Goal: Task Accomplishment & Management: Manage account settings

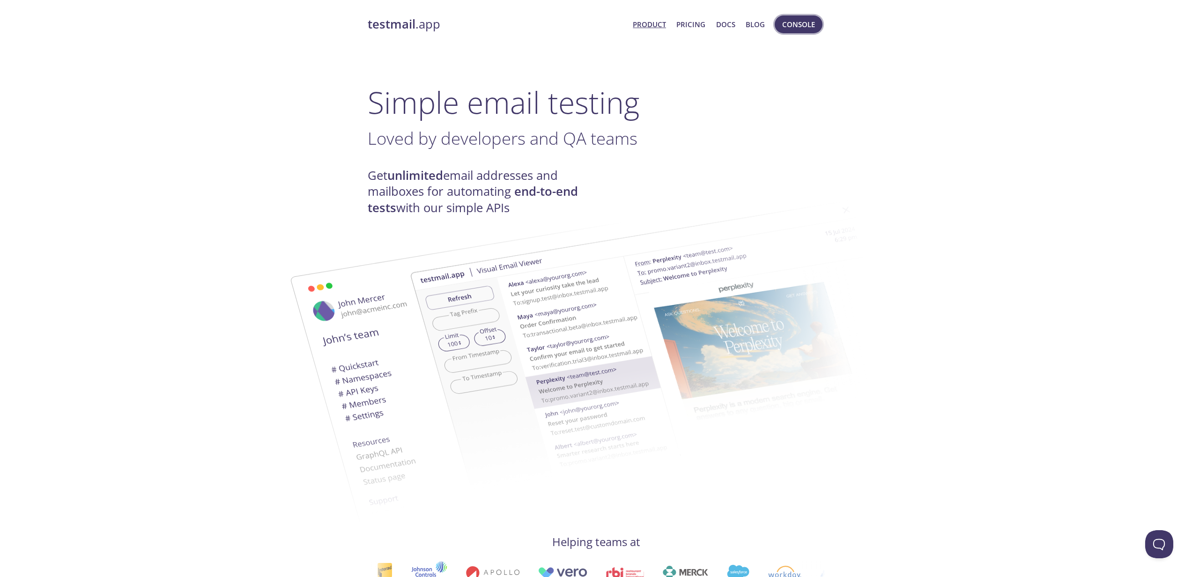
click at [795, 28] on span "Console" at bounding box center [798, 24] width 33 height 12
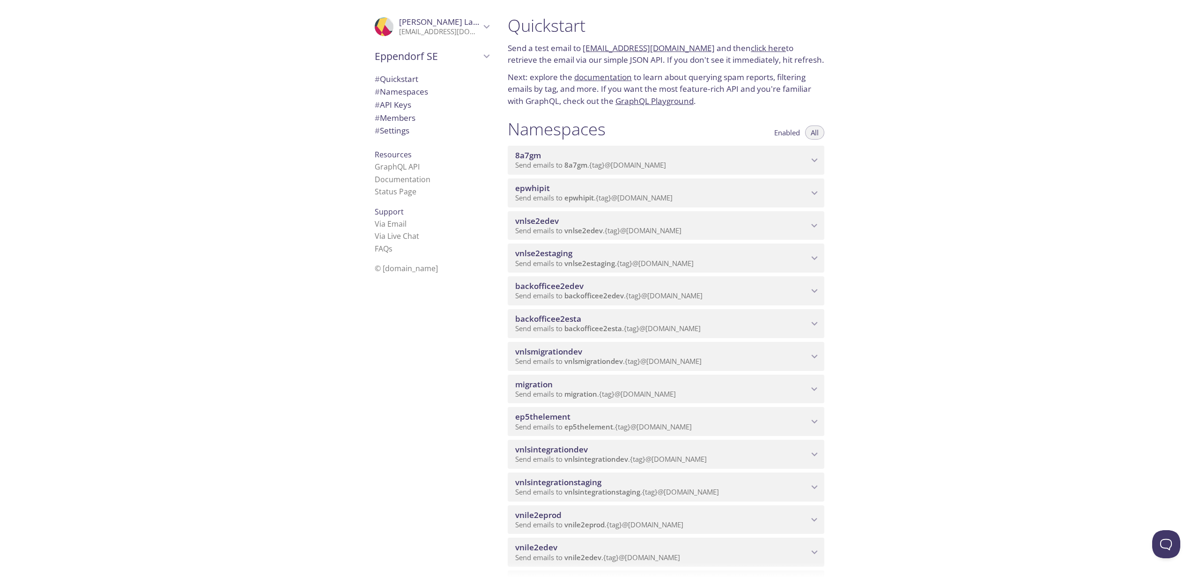
click at [986, 282] on div "Quickstart Send a test email to [EMAIL_ADDRESS][DOMAIN_NAME] and then click her…" at bounding box center [849, 288] width 699 height 577
drag, startPoint x: 942, startPoint y: 450, endPoint x: 893, endPoint y: 257, distance: 198.7
click at [942, 446] on div "Quickstart Send a test email to [EMAIL_ADDRESS][DOMAIN_NAME] and then click her…" at bounding box center [849, 288] width 699 height 577
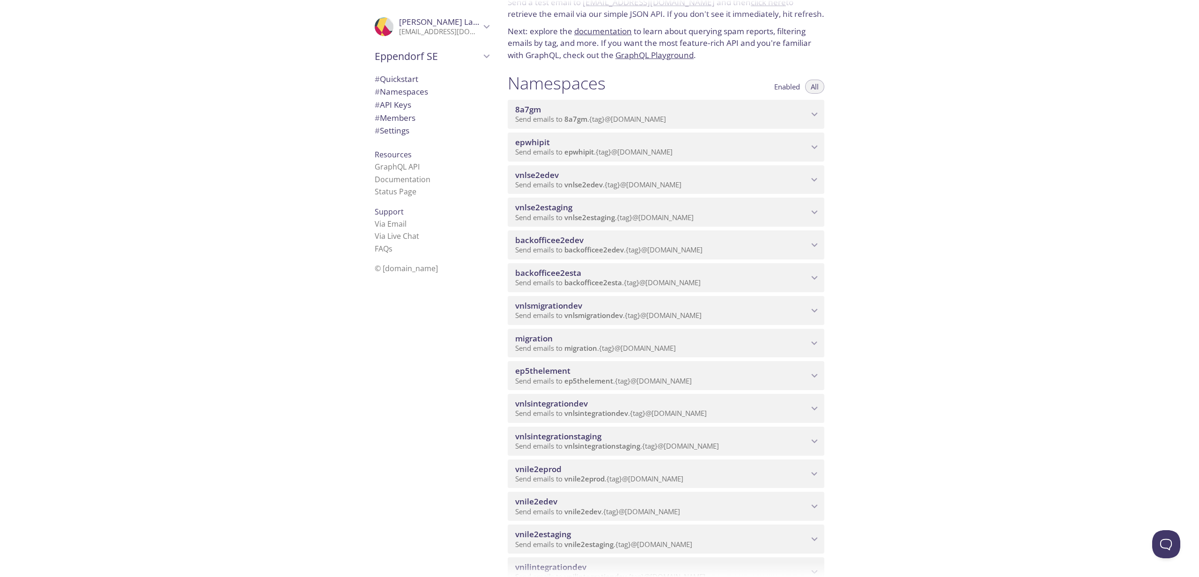
scroll to position [94, 0]
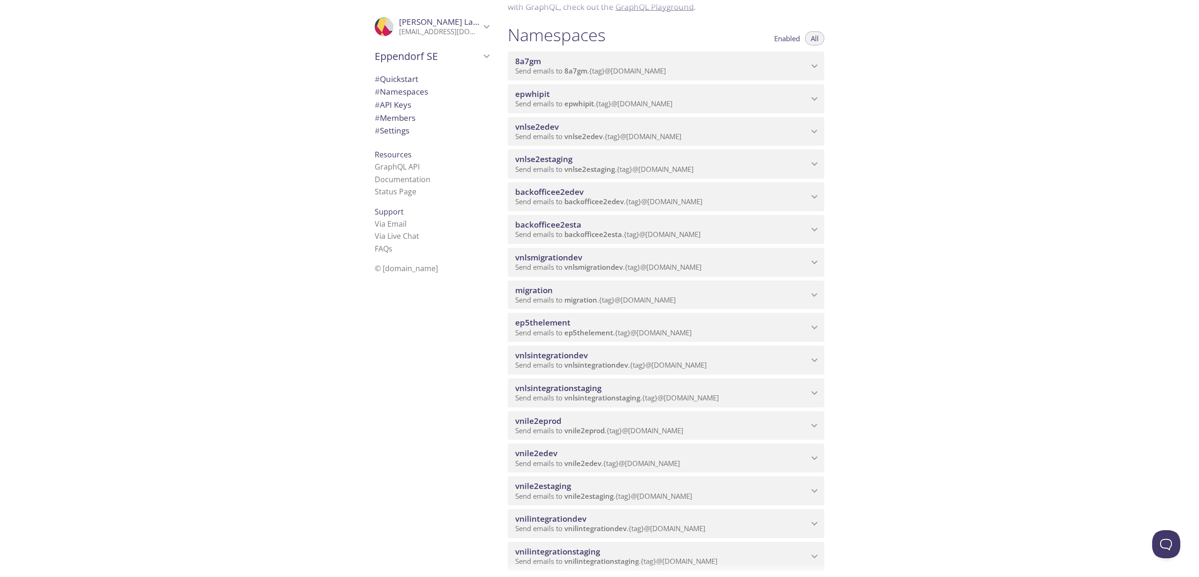
click at [571, 263] on span "vnlsmigrationdev" at bounding box center [548, 257] width 67 height 11
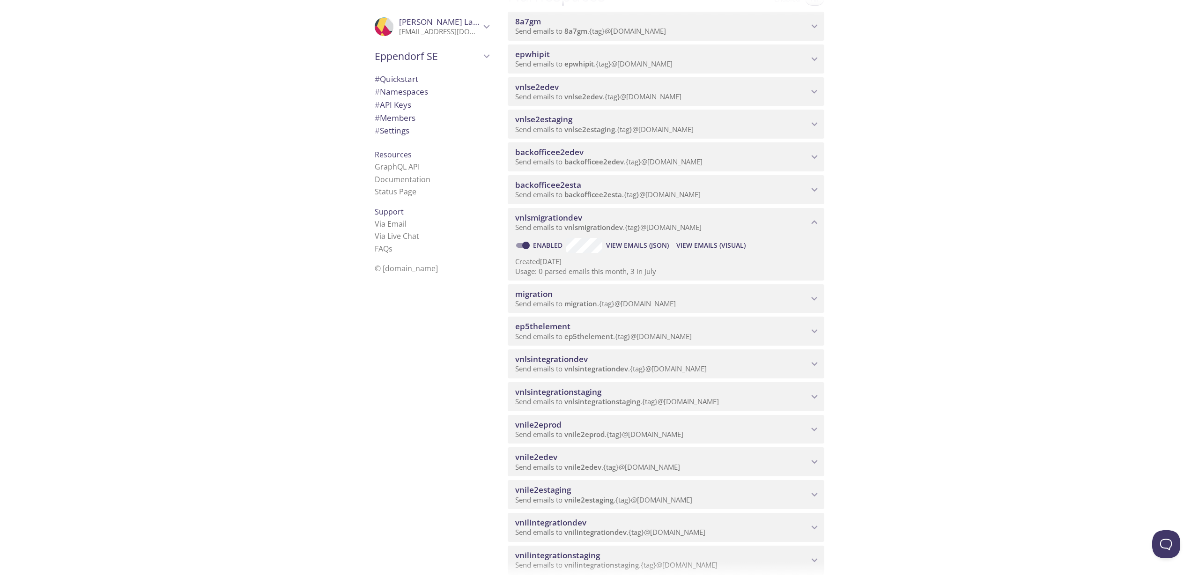
click at [571, 271] on div "Enabled View Emails (JSON) View Emails (Visual) Created [DATE] Usage: 0 parsed …" at bounding box center [666, 259] width 317 height 44
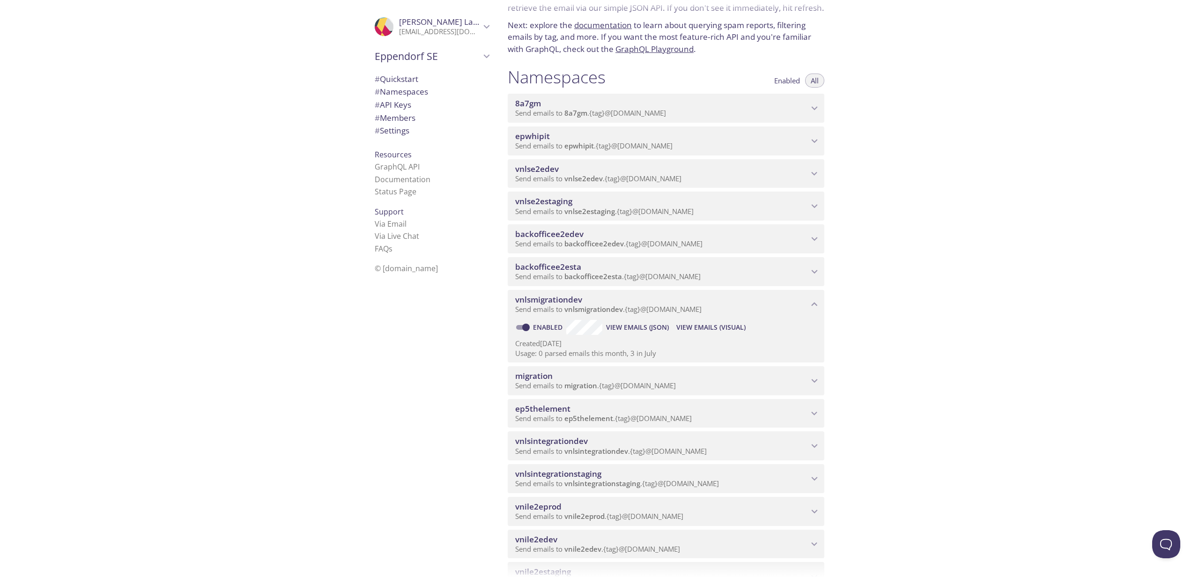
click at [527, 333] on input "Enabled" at bounding box center [526, 327] width 34 height 11
checkbox input "false"
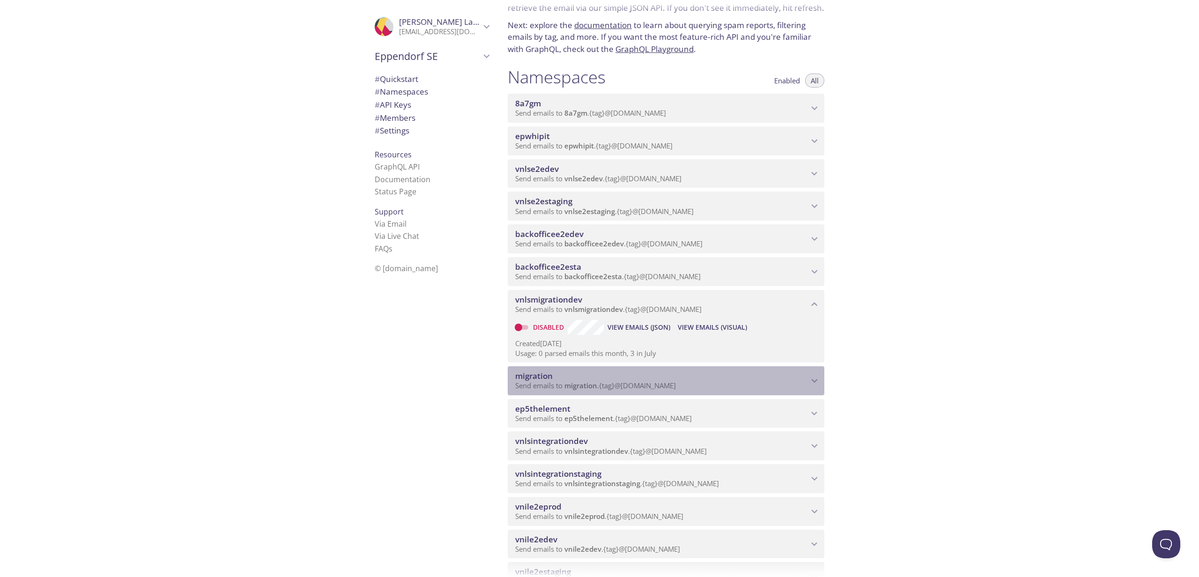
click at [732, 381] on span "migration" at bounding box center [661, 376] width 293 height 10
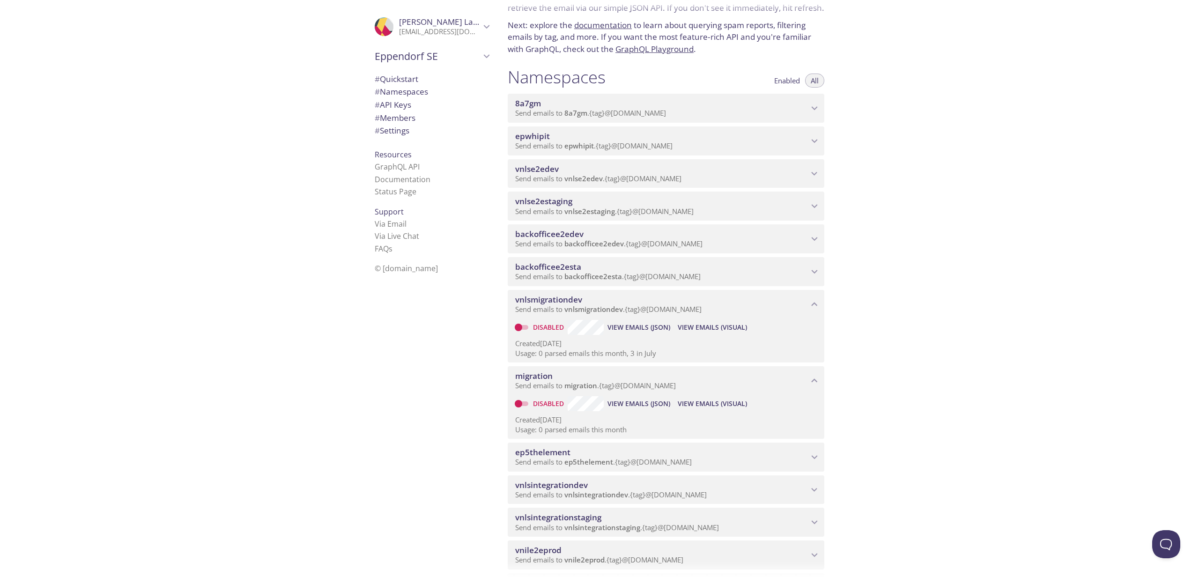
click at [625, 174] on span "vnlse2edev" at bounding box center [661, 169] width 293 height 10
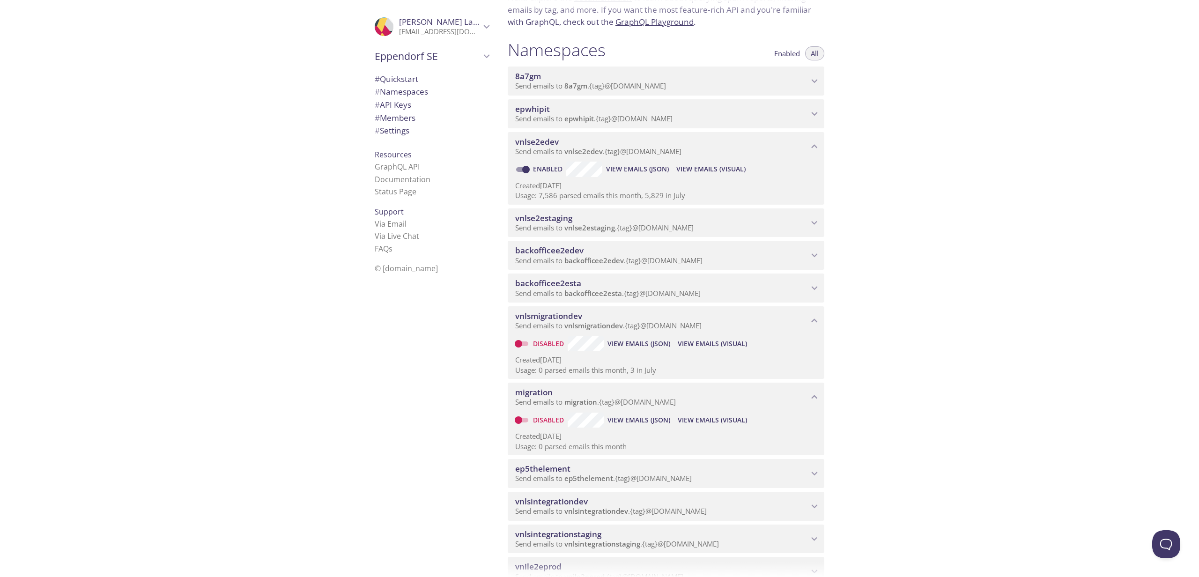
scroll to position [71, 0]
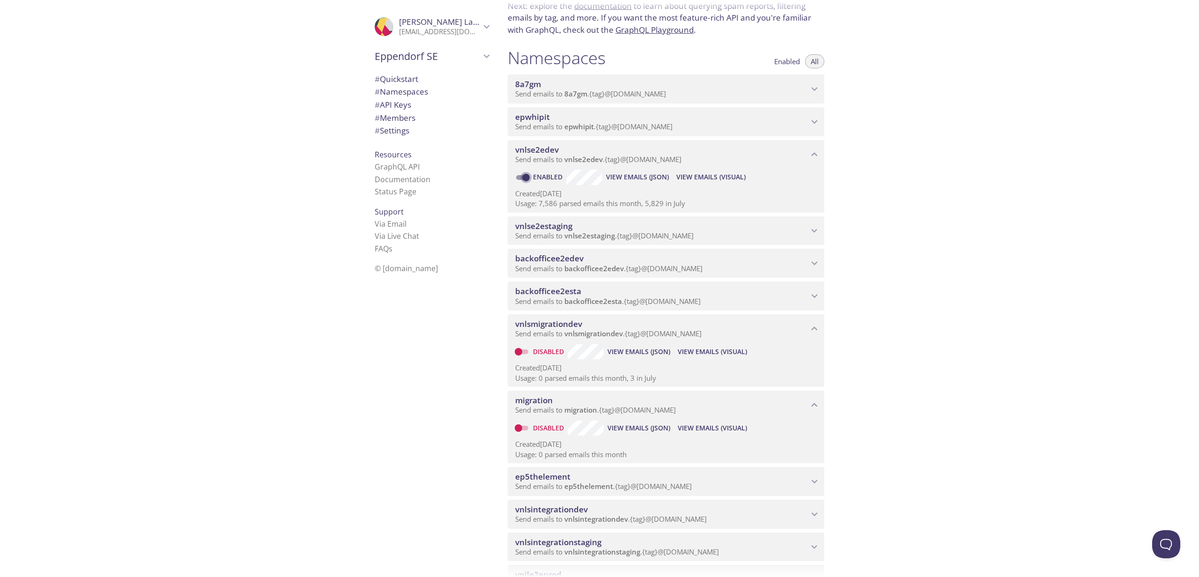
drag, startPoint x: 524, startPoint y: 189, endPoint x: 564, endPoint y: 175, distance: 43.0
click at [524, 183] on input "Enabled" at bounding box center [526, 177] width 34 height 11
checkbox input "false"
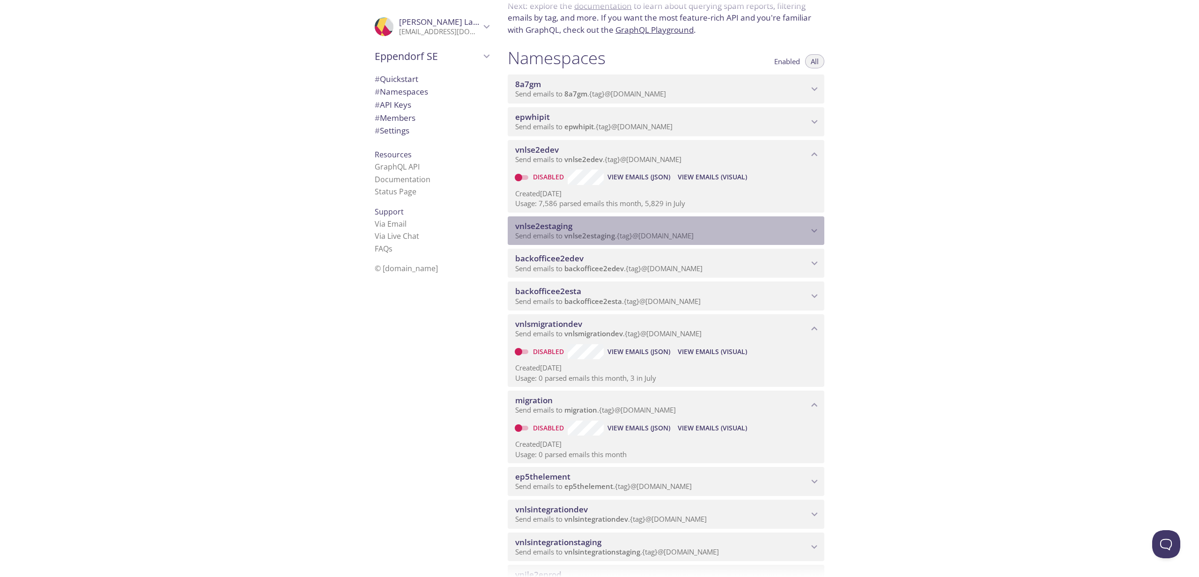
click at [609, 231] on span "vnlse2estaging" at bounding box center [661, 226] width 293 height 10
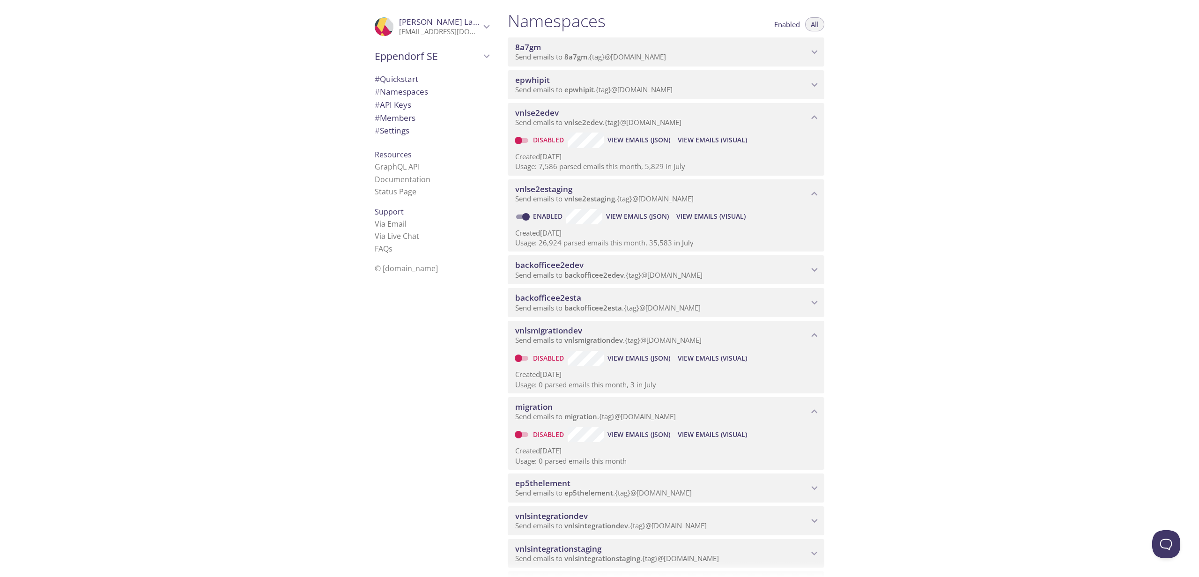
scroll to position [115, 0]
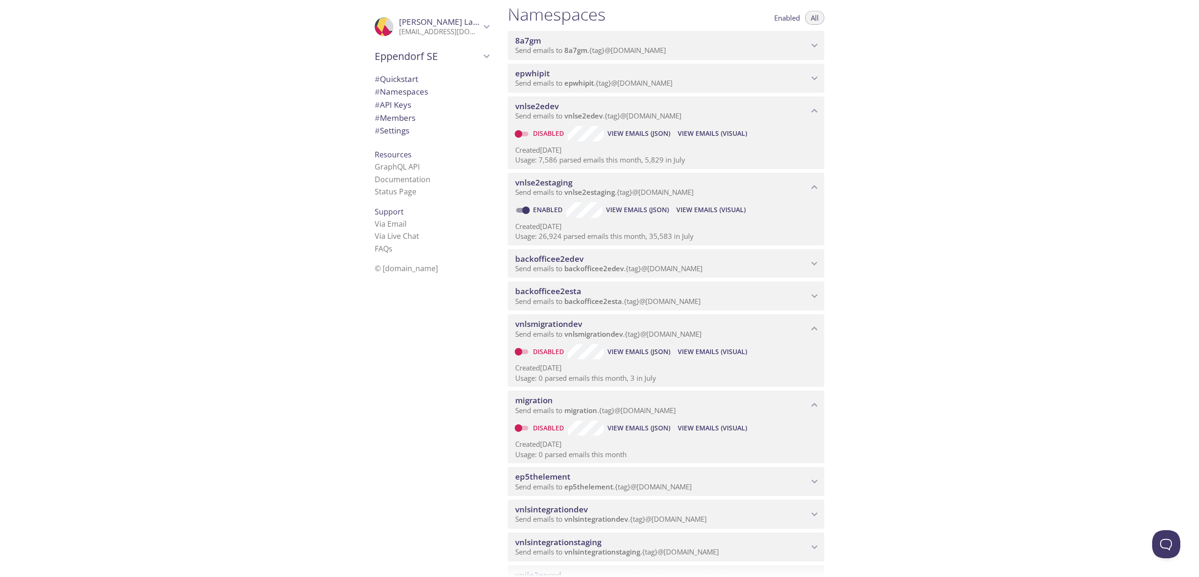
click at [535, 214] on link "Enabled" at bounding box center [549, 209] width 35 height 9
click at [535, 216] on input "Enabled" at bounding box center [526, 210] width 34 height 11
checkbox input "false"
click at [614, 264] on span "backofficee2edev" at bounding box center [661, 259] width 293 height 10
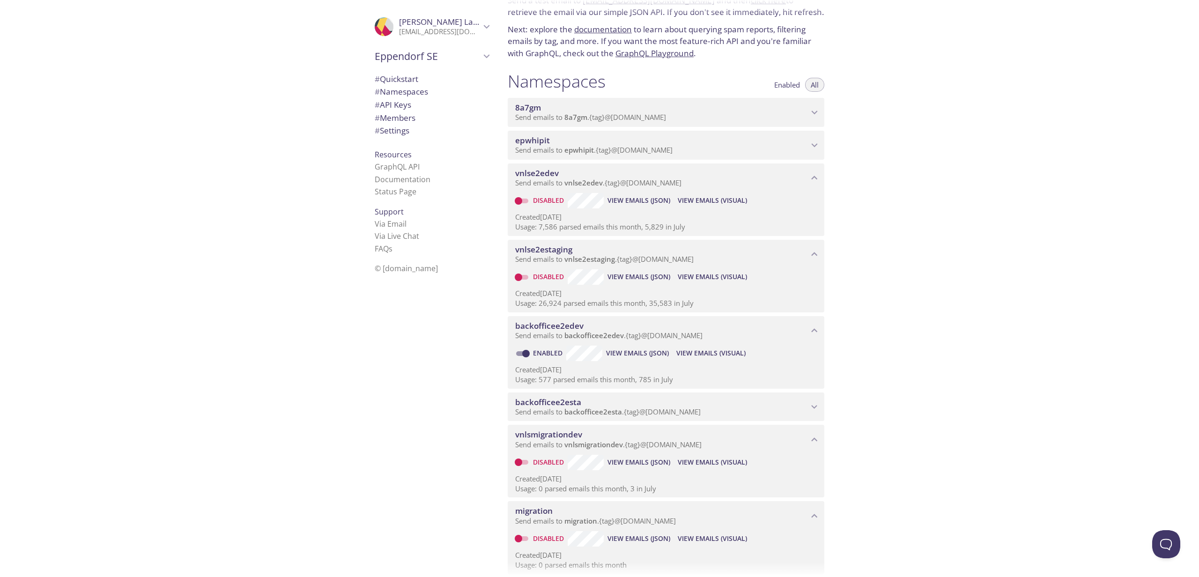
scroll to position [0, 0]
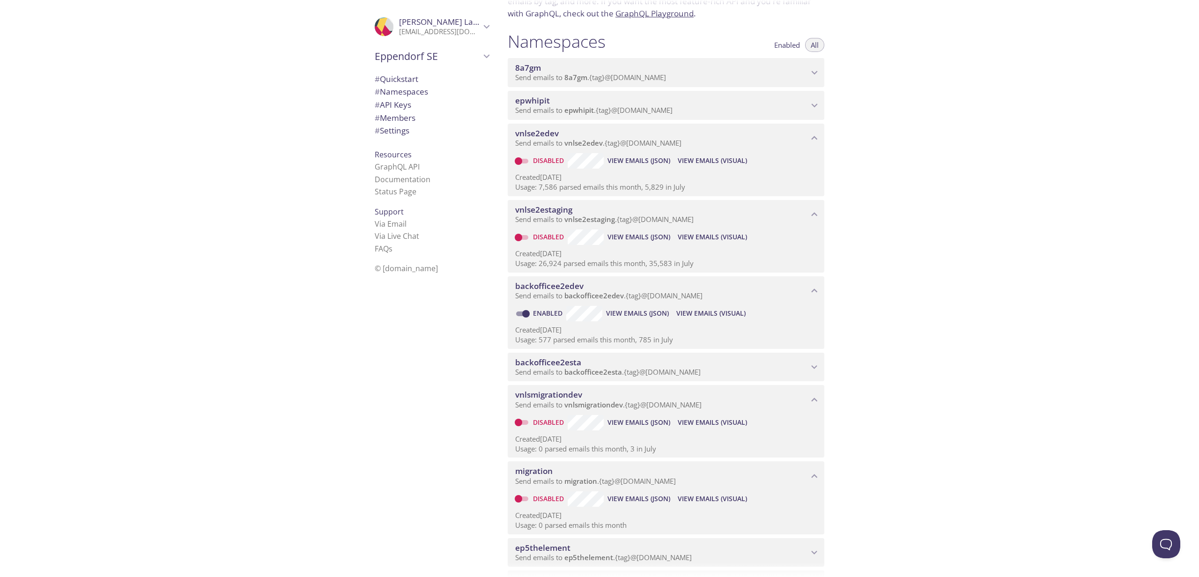
click at [788, 45] on span "Enabled" at bounding box center [787, 45] width 26 height 0
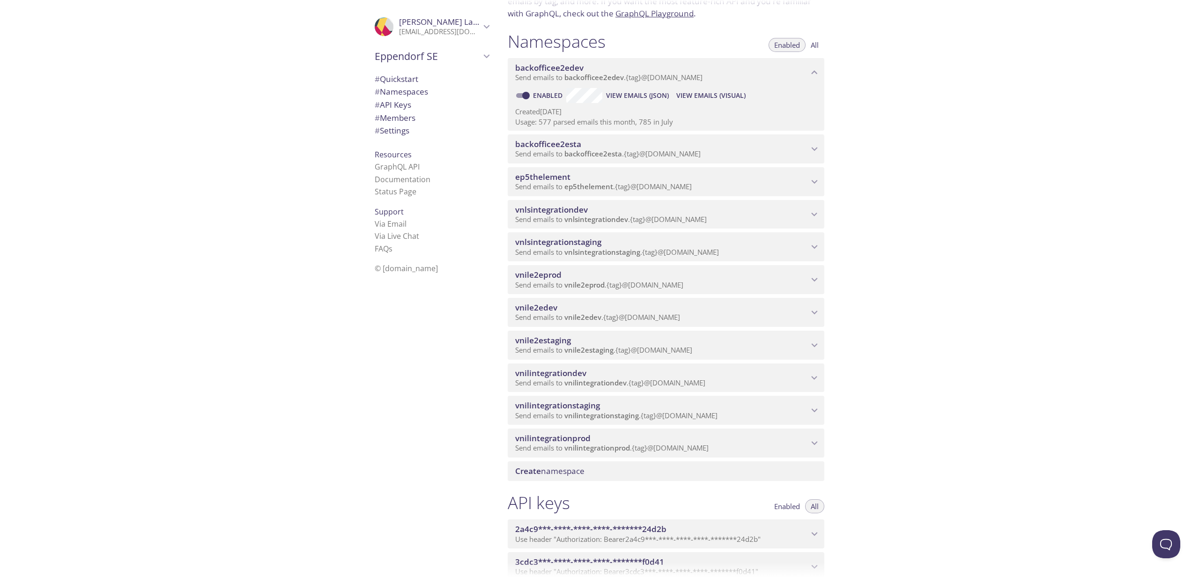
scroll to position [88, 0]
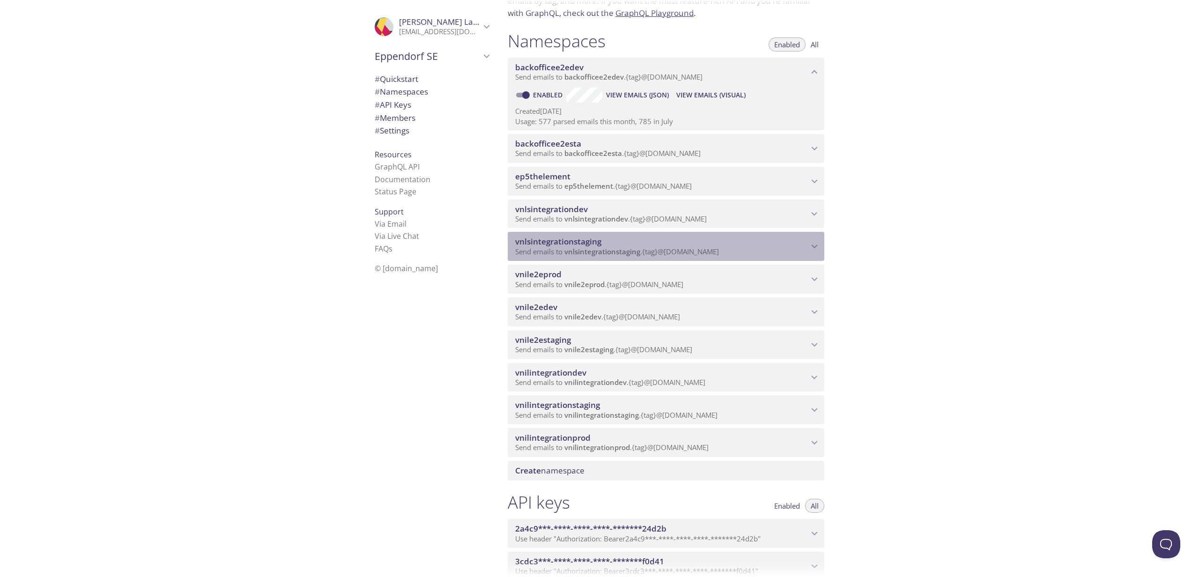
click at [703, 247] on span "vnlsintegrationstaging" at bounding box center [661, 242] width 293 height 10
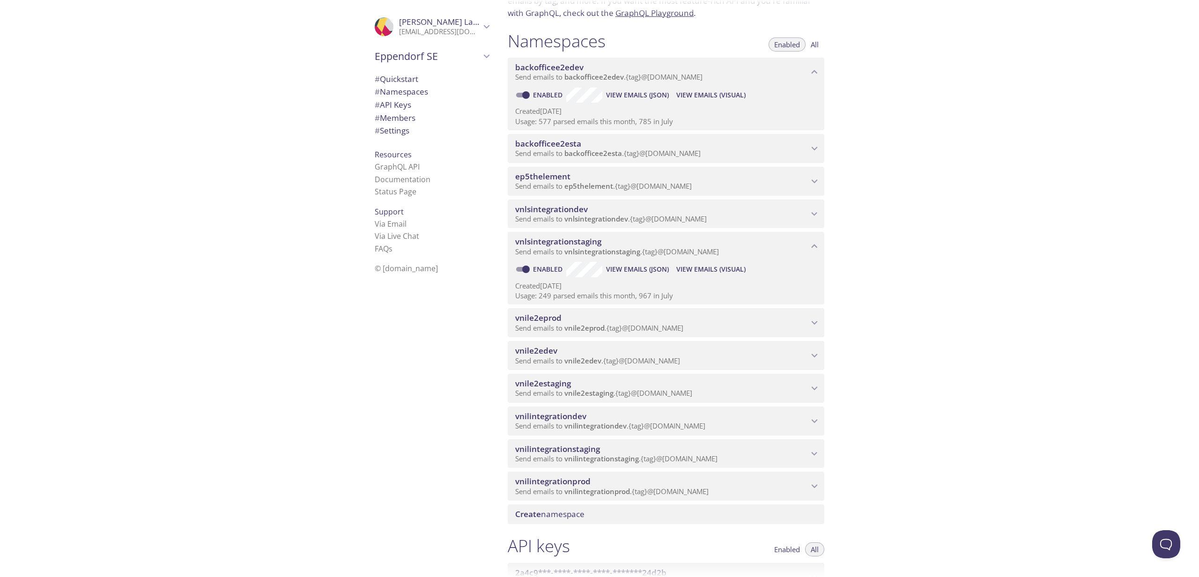
click at [544, 274] on link "Enabled" at bounding box center [549, 269] width 35 height 9
click at [543, 275] on input "Enabled" at bounding box center [526, 269] width 34 height 11
checkbox input "false"
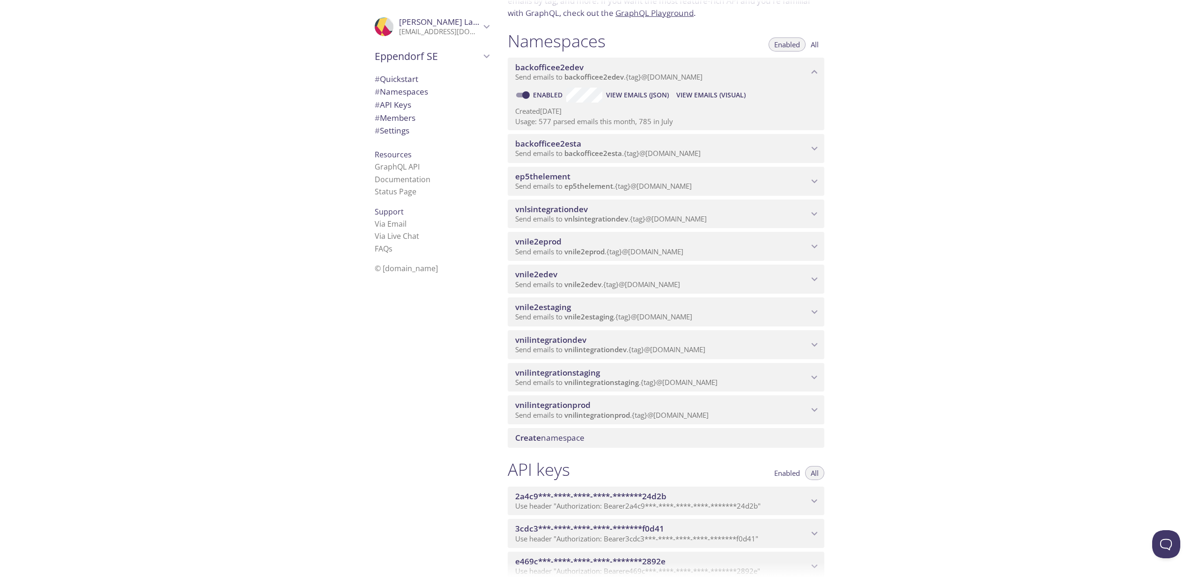
click at [642, 215] on span "vnlsintegrationdev" at bounding box center [661, 209] width 293 height 10
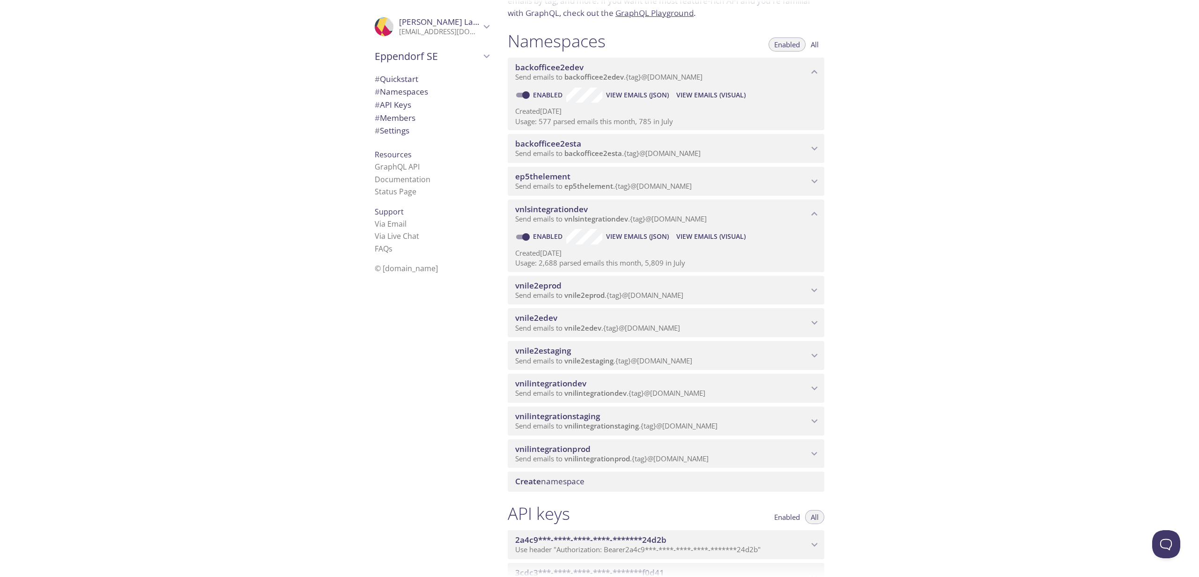
click at [532, 241] on link "Enabled" at bounding box center [549, 236] width 35 height 9
click at [532, 243] on input "Enabled" at bounding box center [526, 236] width 34 height 11
checkbox input "false"
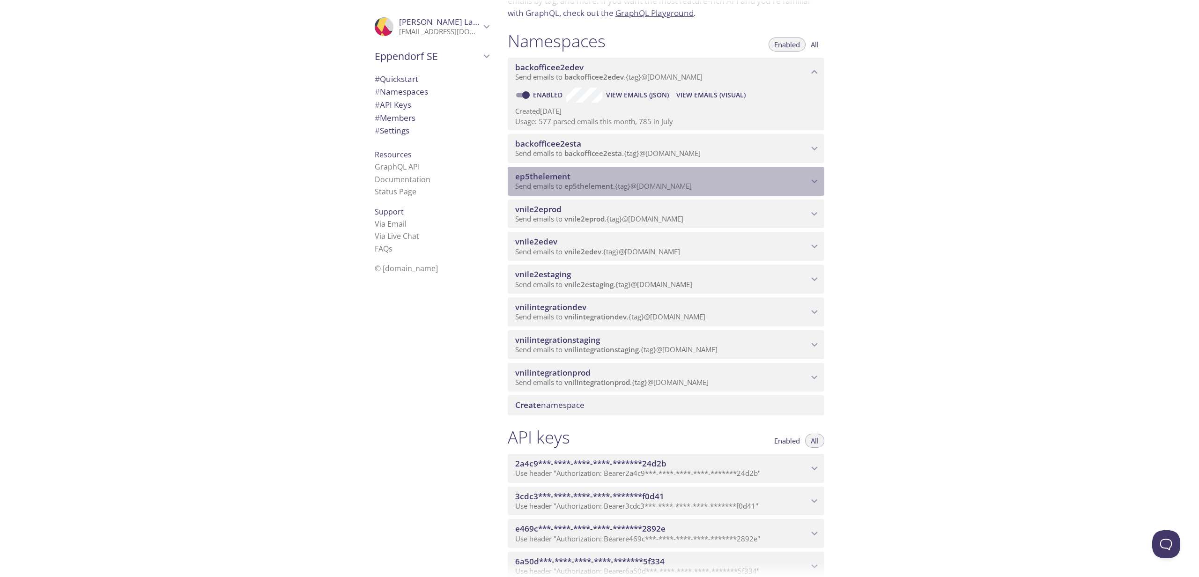
click at [595, 182] on span "ep5thelement" at bounding box center [661, 176] width 293 height 10
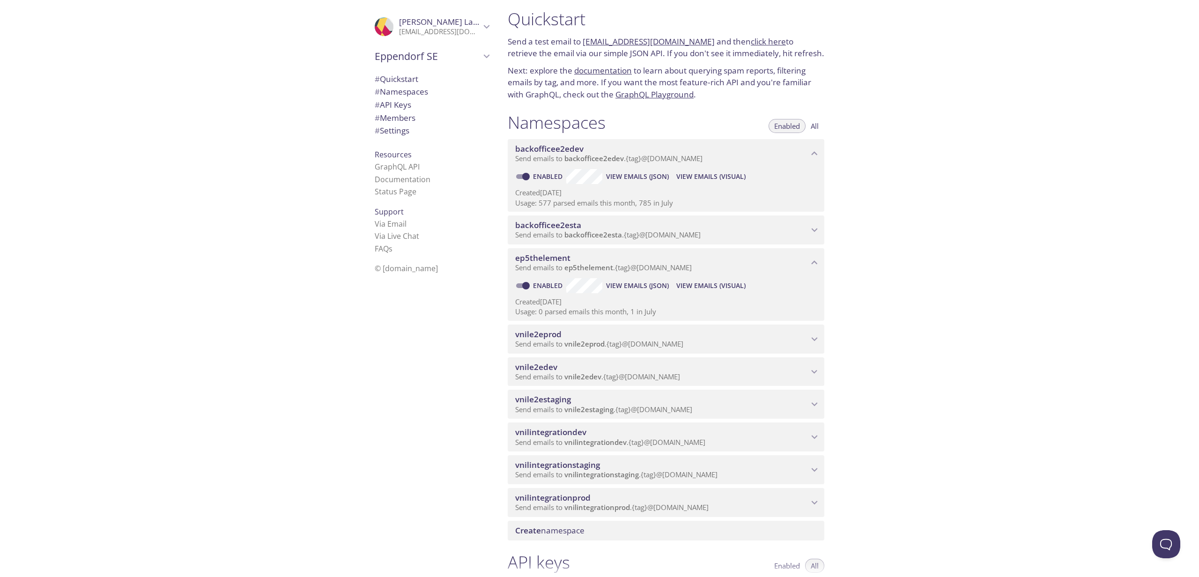
scroll to position [2, 0]
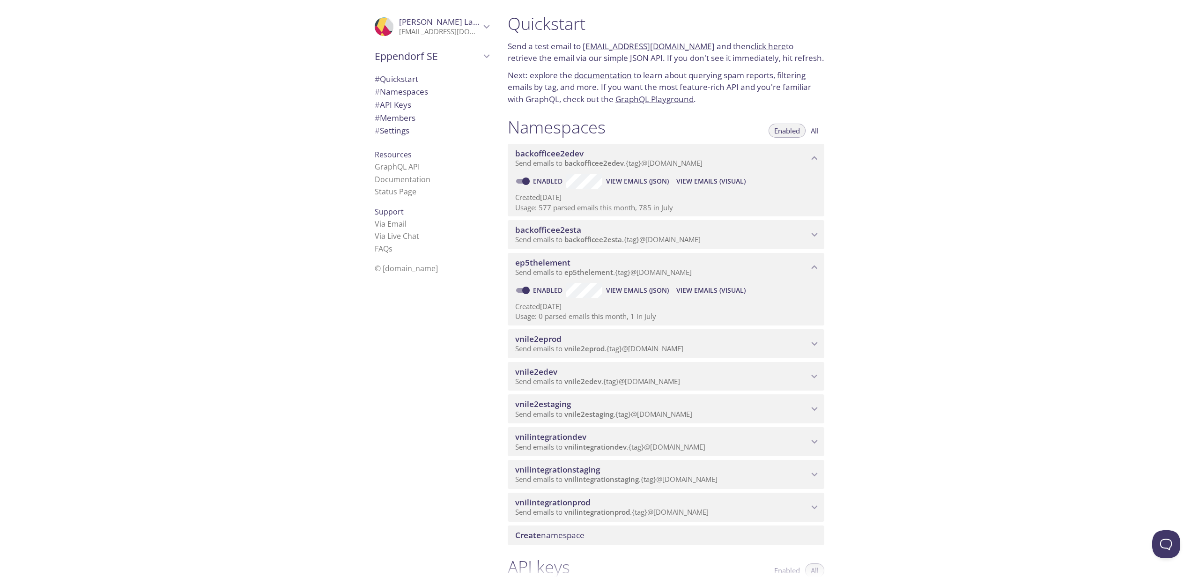
click at [580, 268] on span "ep5thelement" at bounding box center [661, 263] width 293 height 10
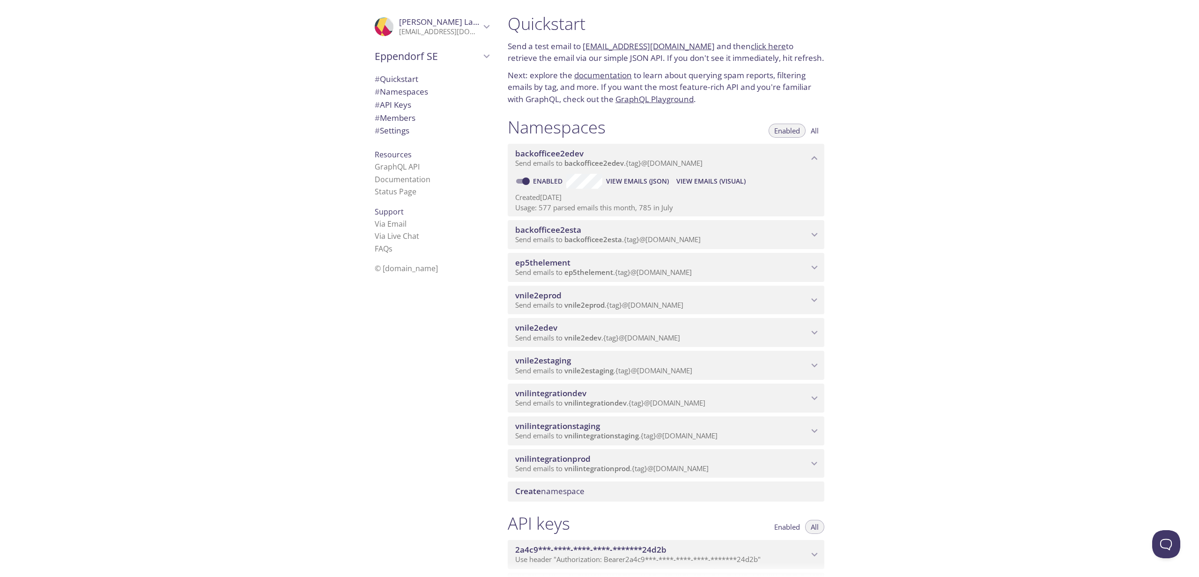
click at [607, 168] on span "backofficee2edev" at bounding box center [593, 162] width 59 height 9
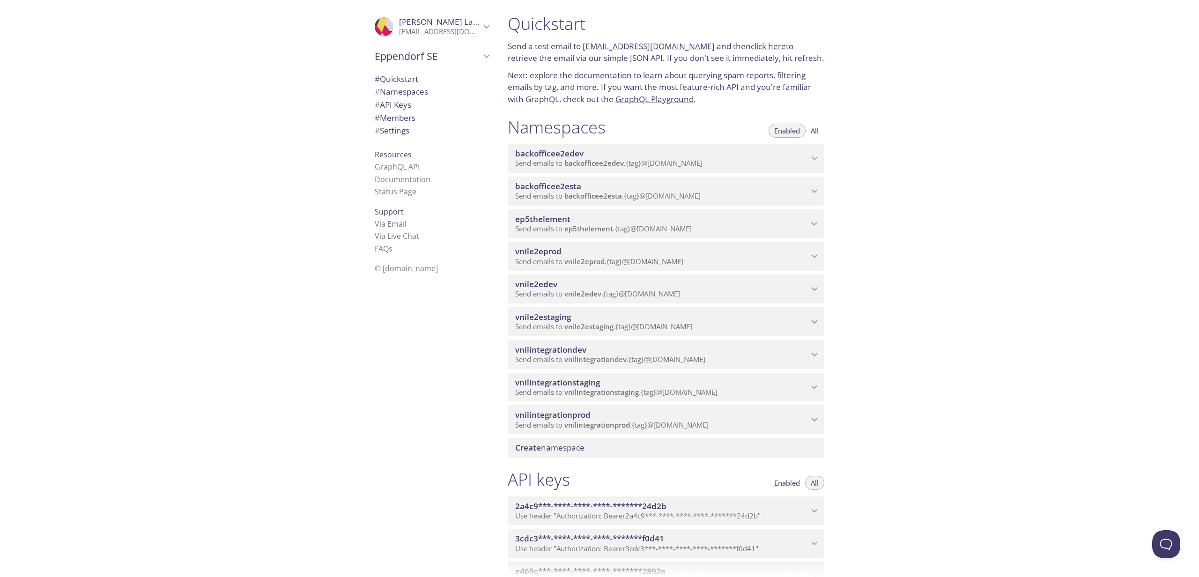
drag, startPoint x: 725, startPoint y: 167, endPoint x: 713, endPoint y: 170, distance: 12.0
click at [725, 159] on span "backofficee2edev" at bounding box center [661, 153] width 293 height 10
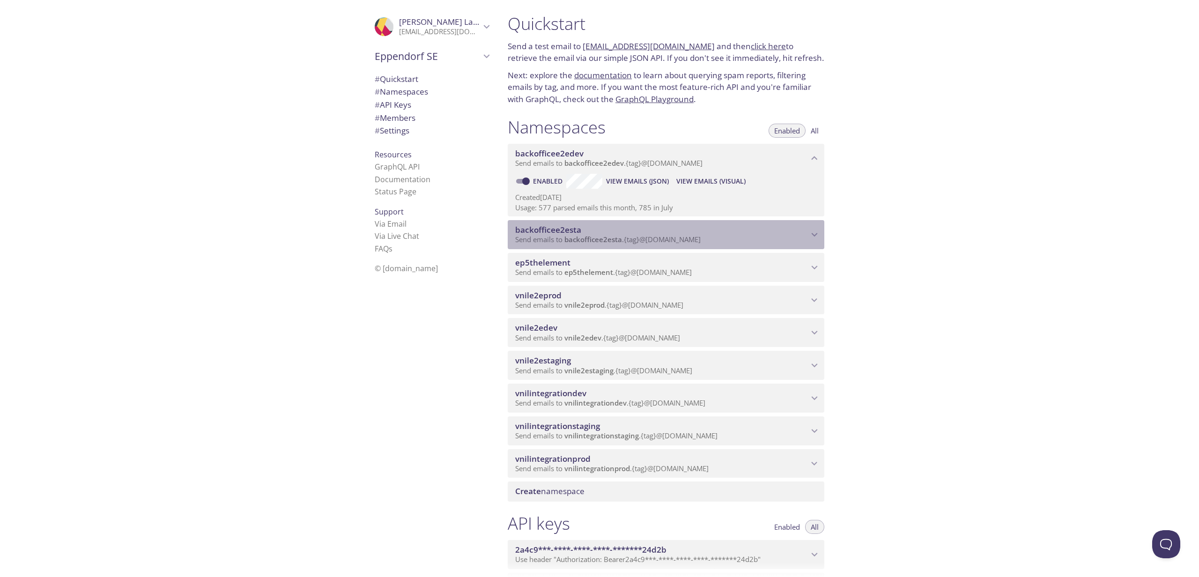
click at [649, 235] on span "backofficee2esta" at bounding box center [661, 230] width 293 height 10
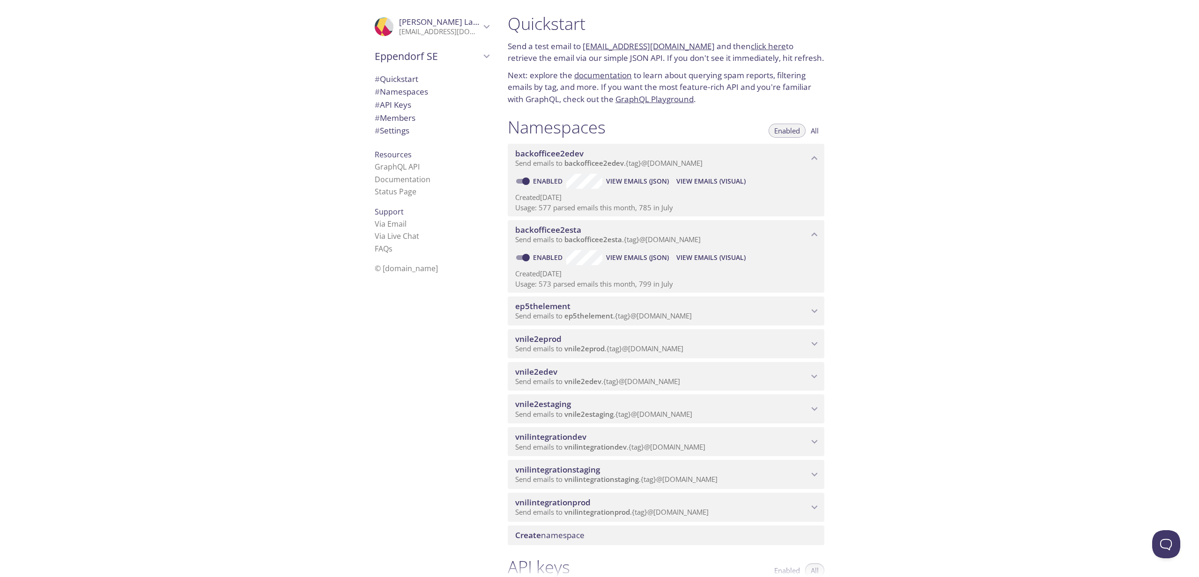
click at [546, 185] on link "Enabled" at bounding box center [549, 181] width 35 height 9
click at [543, 187] on input "Enabled" at bounding box center [526, 181] width 34 height 11
checkbox input "false"
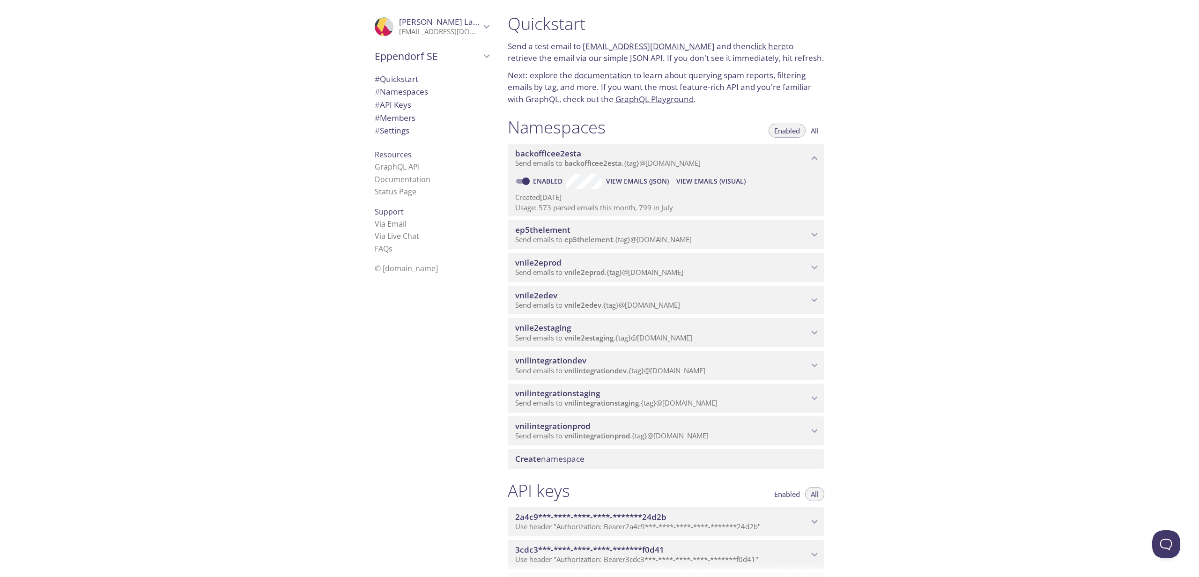
click at [537, 185] on link "Enabled" at bounding box center [549, 181] width 35 height 9
click at [537, 187] on input "Enabled" at bounding box center [526, 181] width 34 height 11
checkbox input "false"
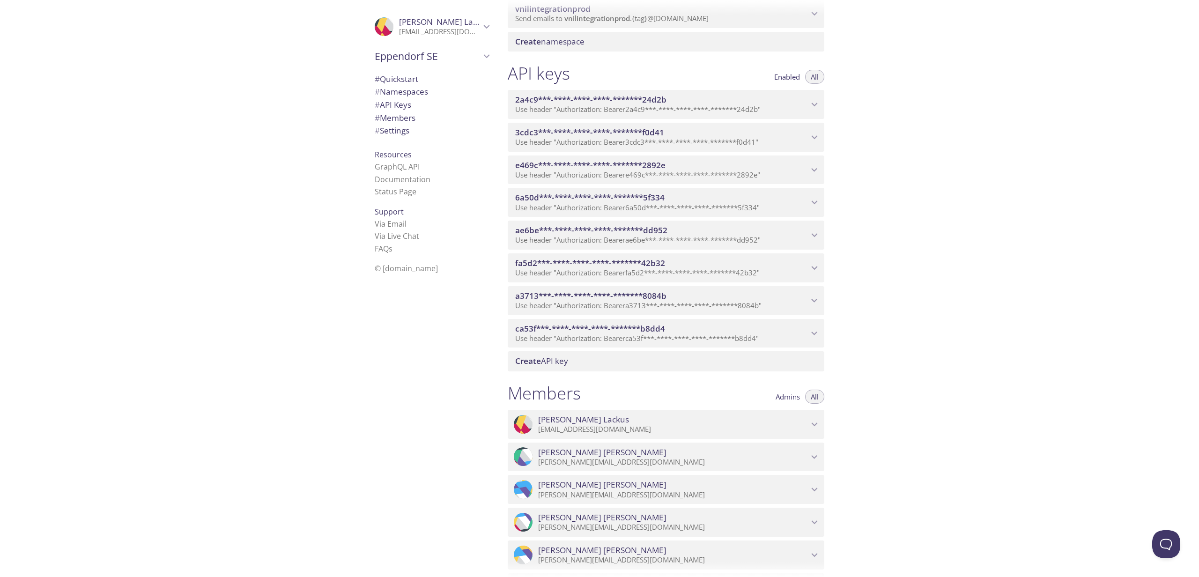
scroll to position [337, 0]
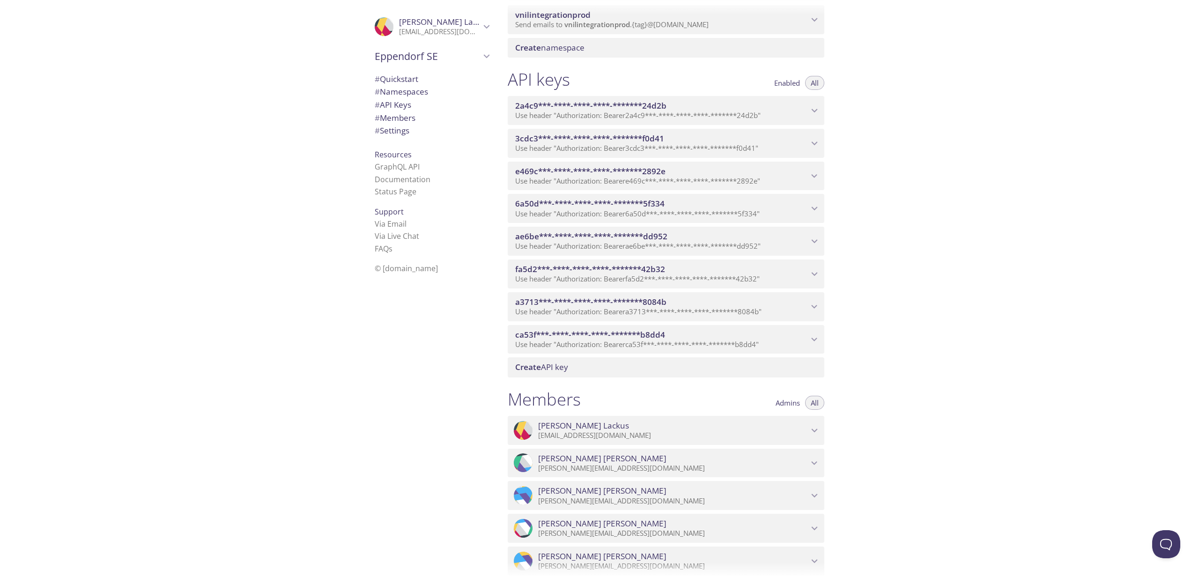
click at [784, 120] on p "Use header "Authorization: Bearer 2a4c9***-****-****-****-*******24d2b "" at bounding box center [661, 115] width 293 height 9
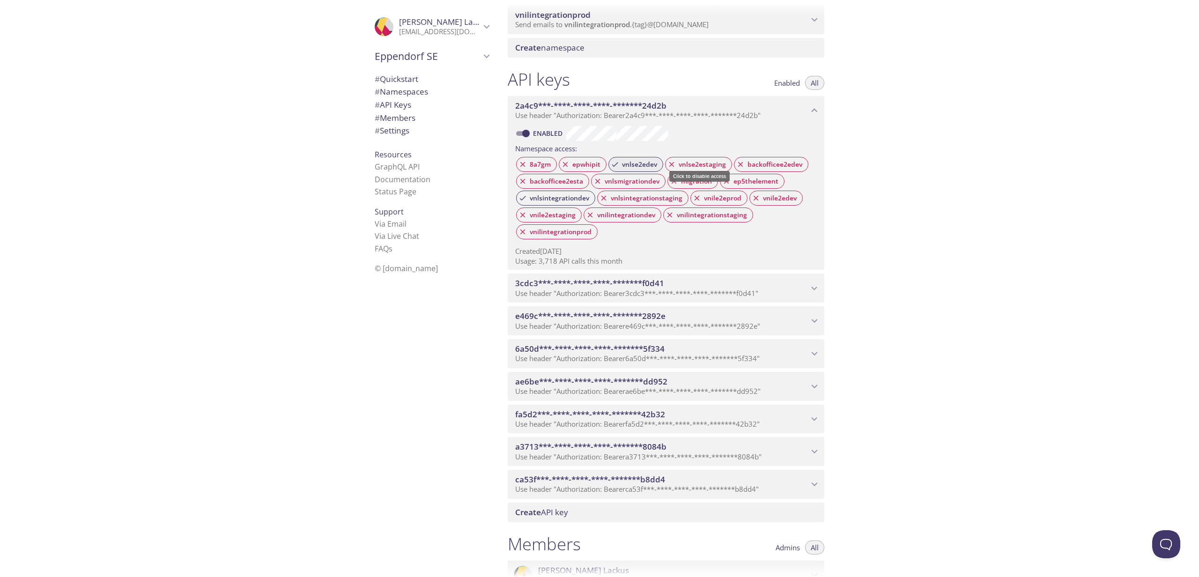
click at [646, 169] on span "vnlse2edev" at bounding box center [639, 164] width 46 height 8
click at [546, 202] on span "vnlsintegrationdev" at bounding box center [559, 198] width 71 height 8
click at [524, 139] on input "Enabled" at bounding box center [526, 133] width 34 height 11
checkbox input "false"
click at [785, 83] on span "Enabled" at bounding box center [787, 83] width 26 height 0
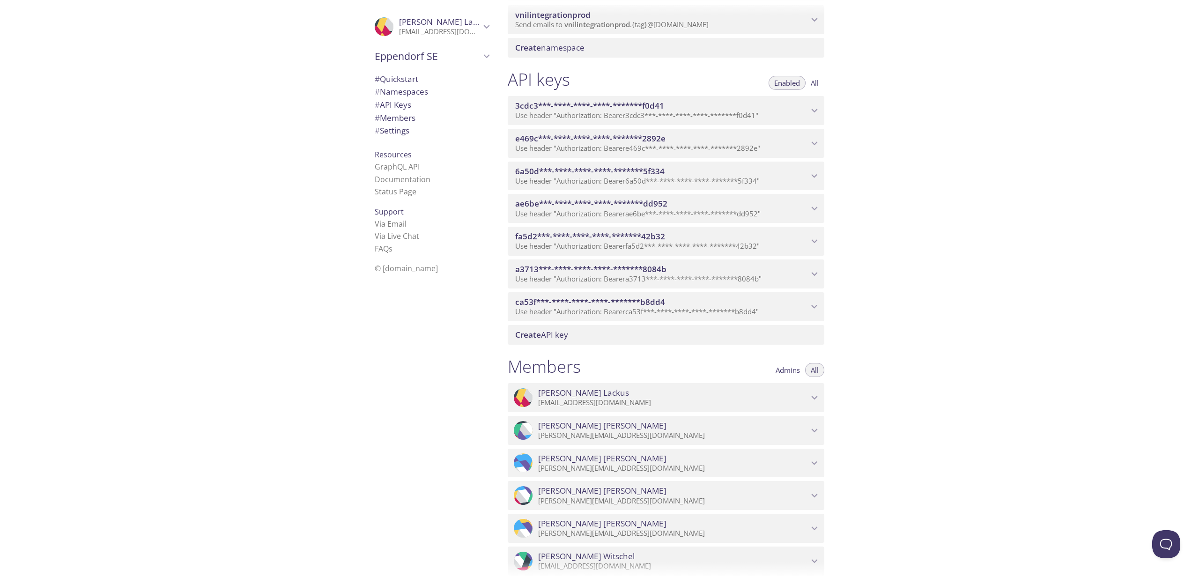
click at [688, 111] on span "3cdc3***-****-****-****-*******f0d41" at bounding box center [661, 106] width 293 height 10
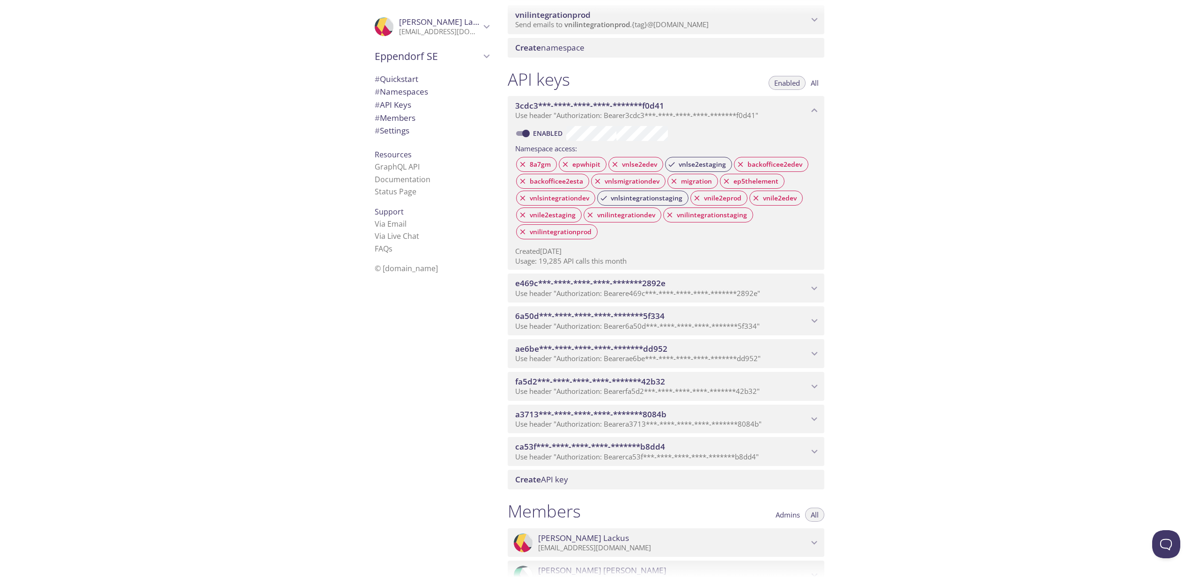
click at [525, 139] on input "Enabled" at bounding box center [526, 133] width 34 height 11
checkbox input "false"
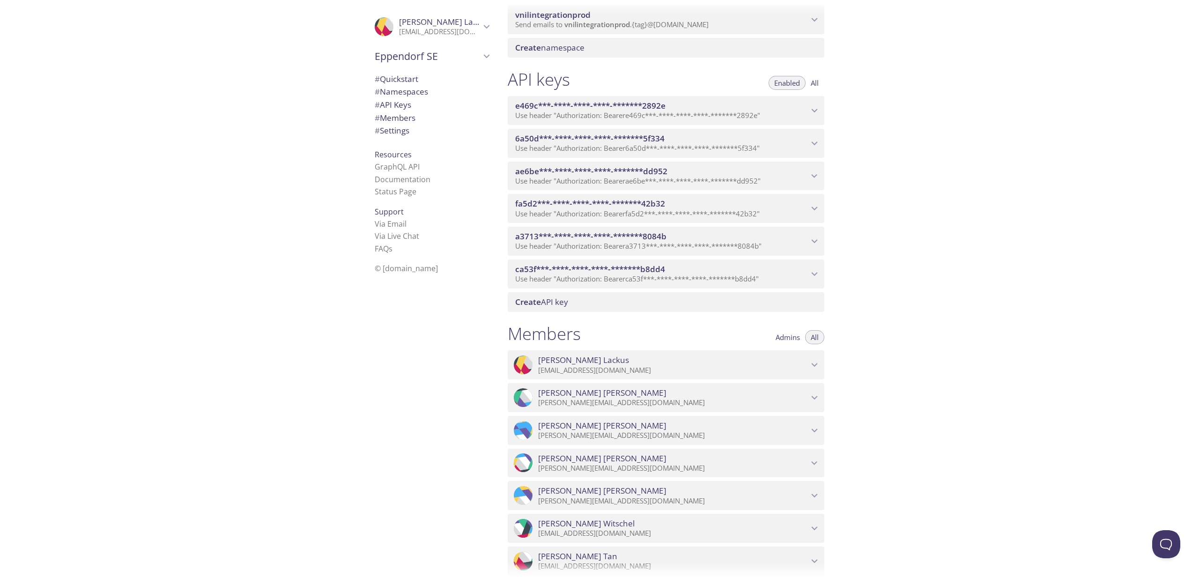
click at [760, 111] on span "e469c***-****-****-****-*******2892e" at bounding box center [661, 106] width 293 height 10
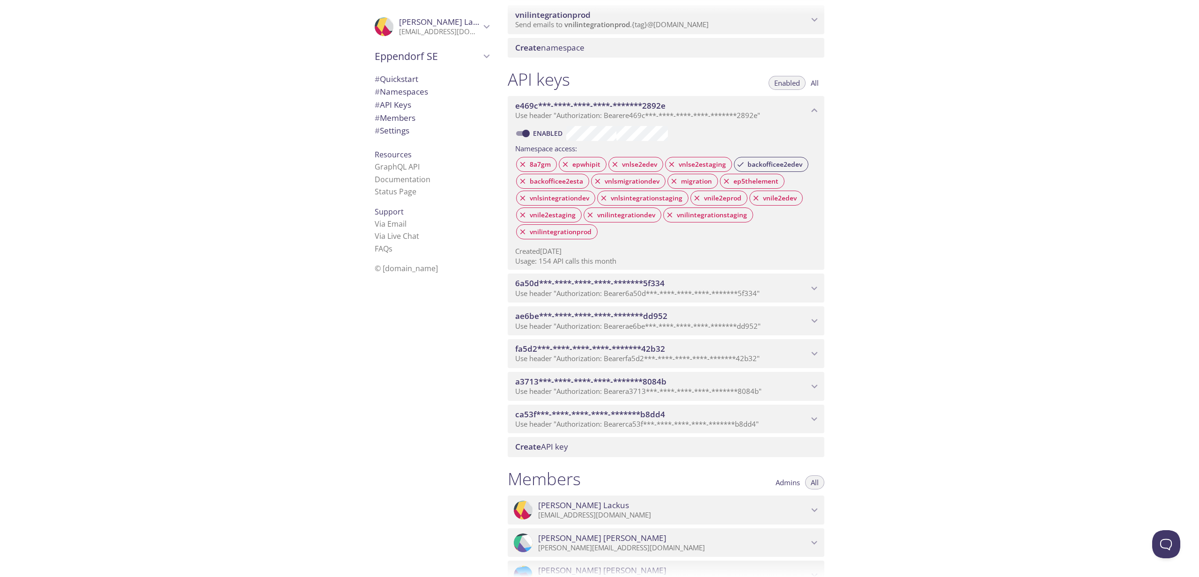
click at [534, 138] on link "Enabled" at bounding box center [549, 133] width 35 height 9
click at [534, 139] on input "Enabled" at bounding box center [526, 133] width 34 height 11
checkbox input "false"
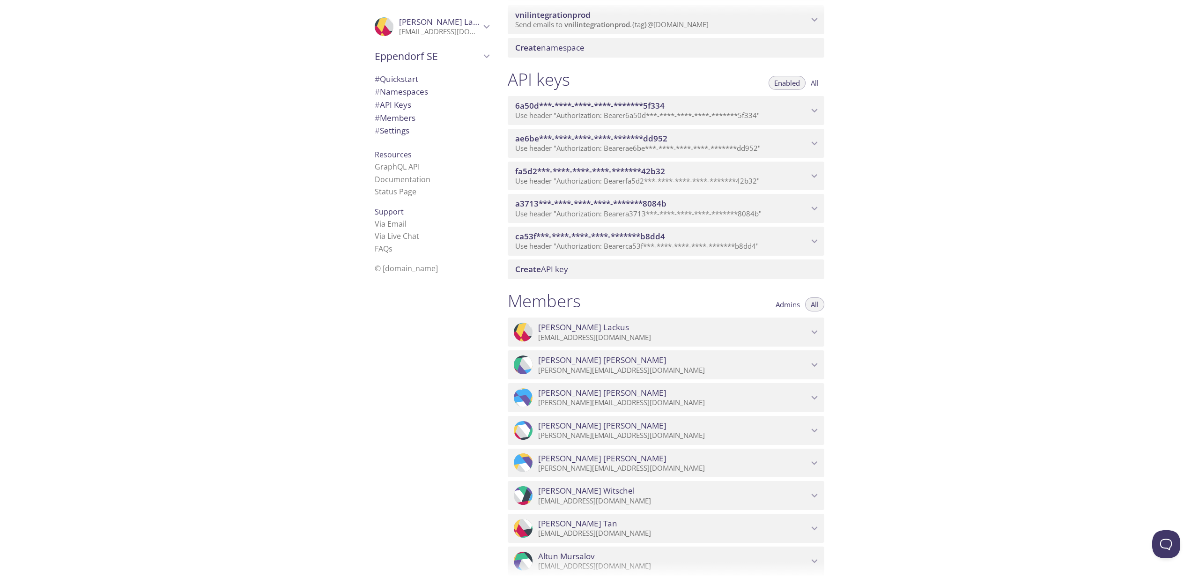
click at [667, 120] on span "Use header "Authorization: Bearer 6a50d***-****-****-****-*******5f334 "" at bounding box center [637, 115] width 244 height 9
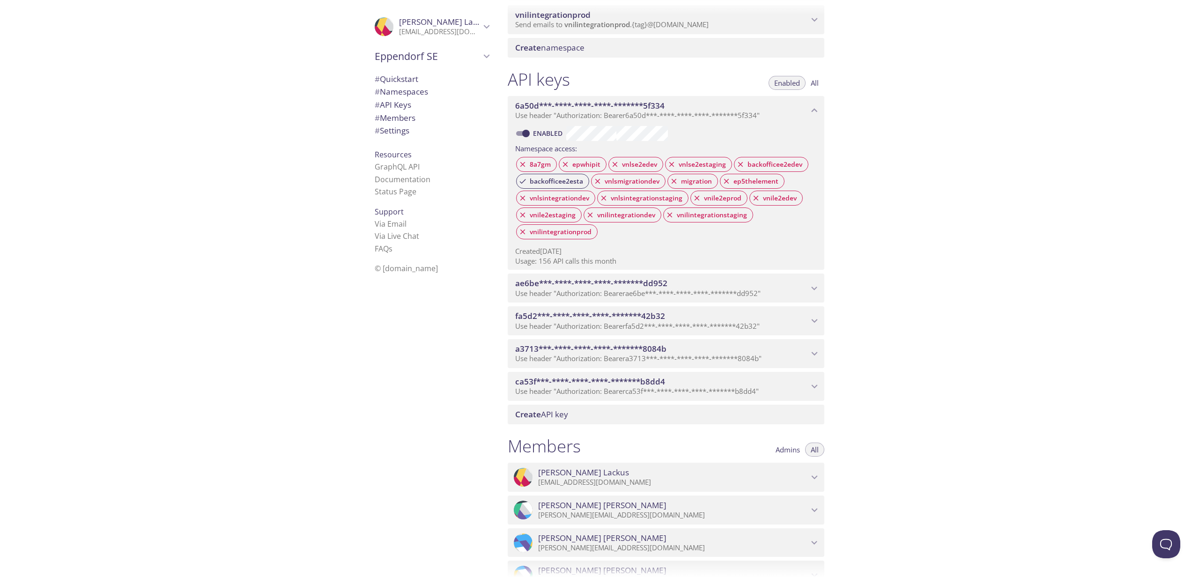
click at [534, 138] on link "Enabled" at bounding box center [549, 133] width 35 height 9
click at [534, 139] on input "Enabled" at bounding box center [526, 133] width 34 height 11
checkbox input "false"
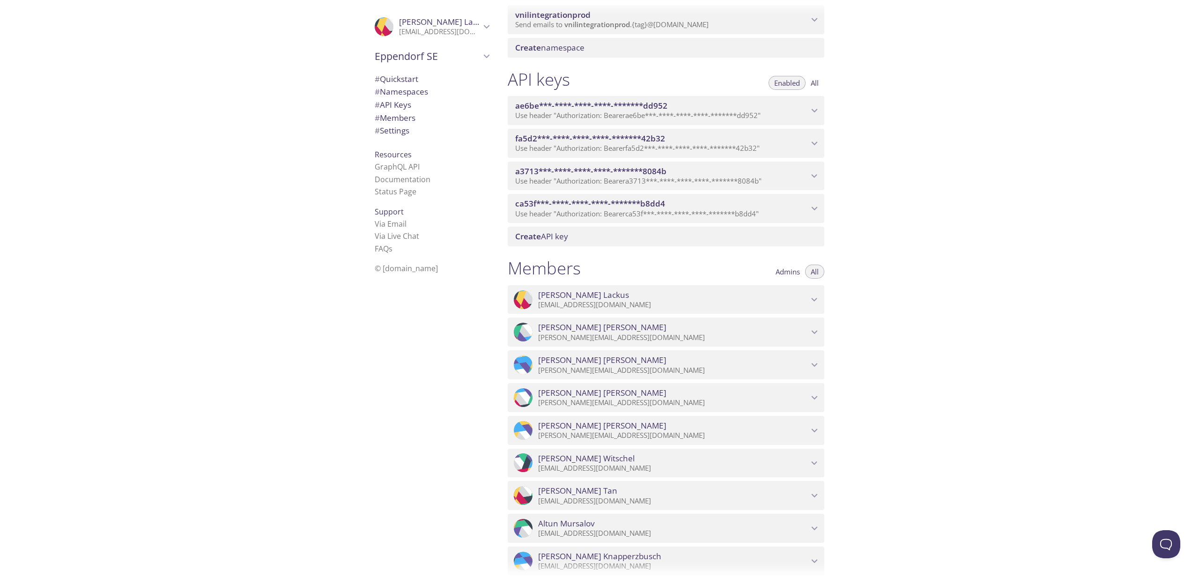
click at [654, 125] on div "ae6be***-****-****-****-*******dd952 Use header "Authorization: Bearer ae6be***…" at bounding box center [666, 110] width 317 height 29
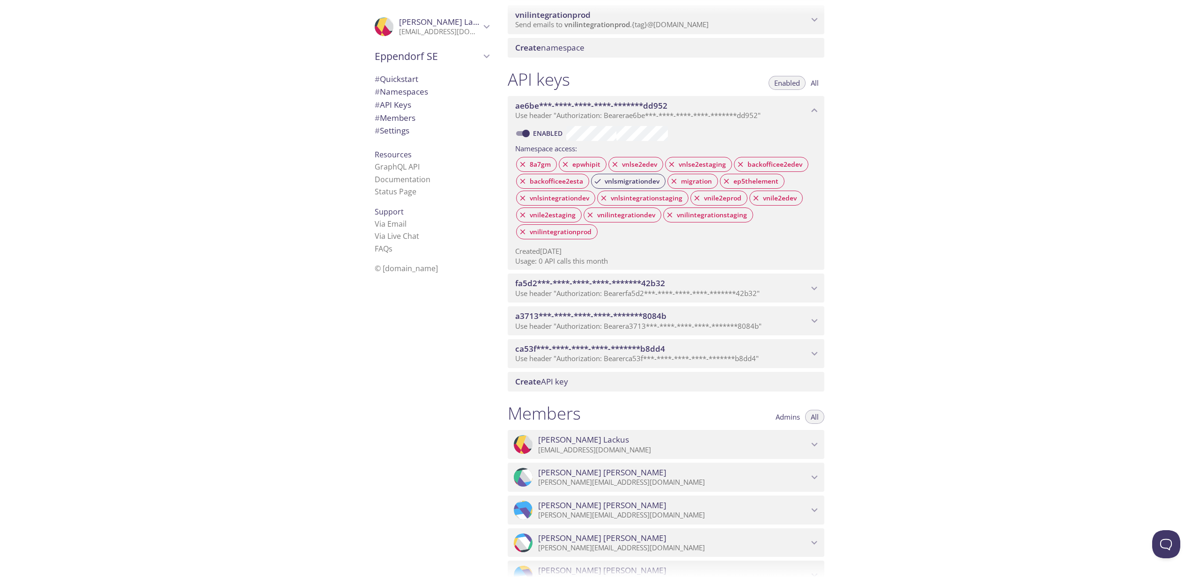
click at [526, 139] on input "Enabled" at bounding box center [526, 133] width 34 height 11
checkbox input "false"
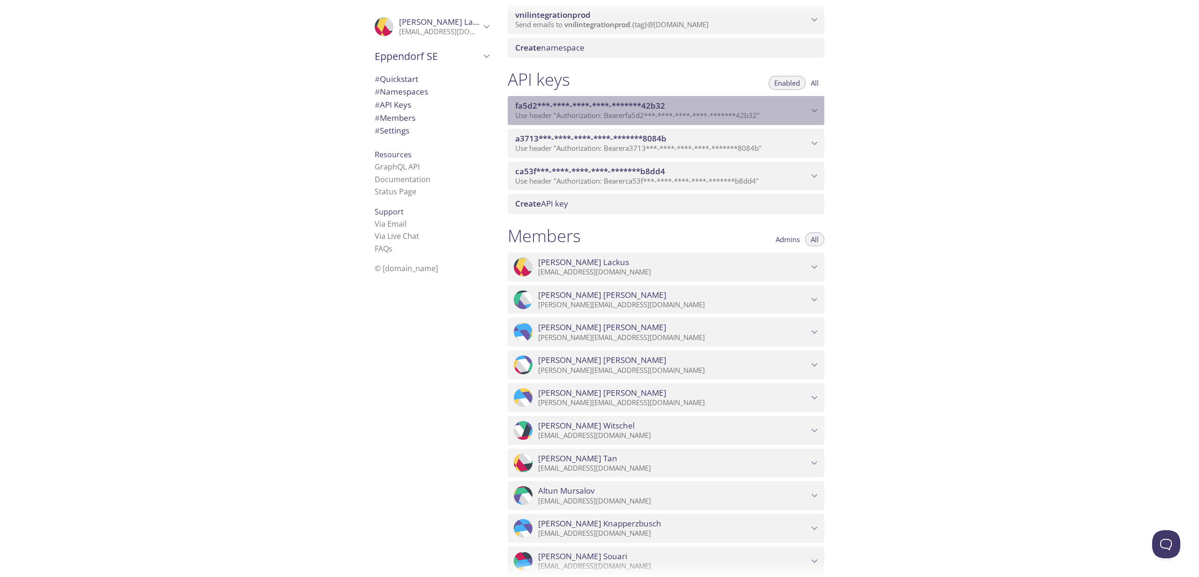
click at [688, 111] on span "fa5d2***-****-****-****-*******42b32" at bounding box center [661, 106] width 293 height 10
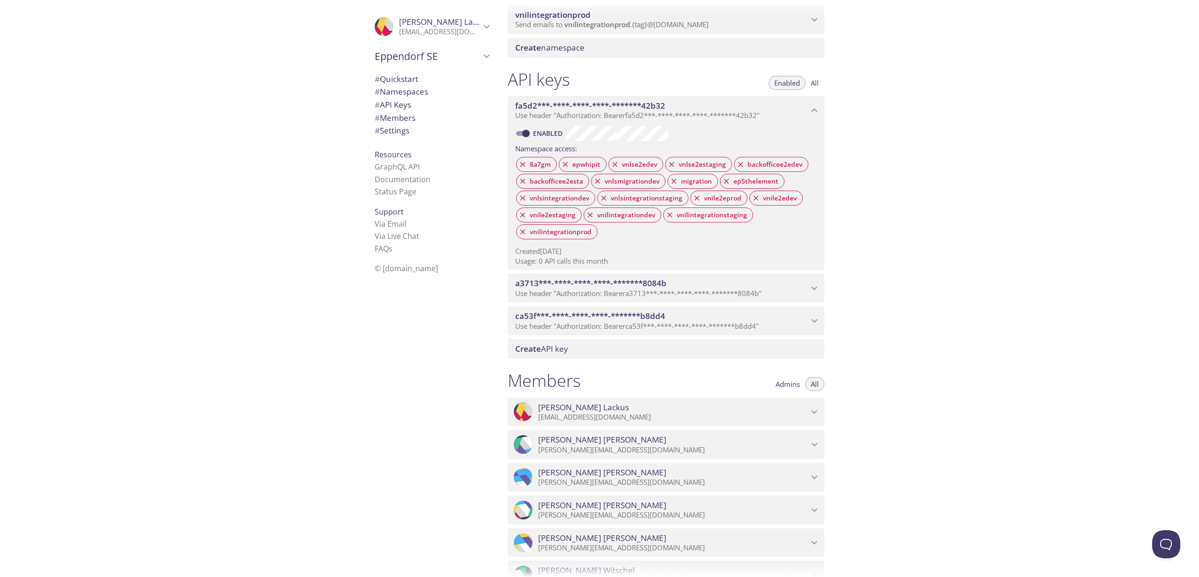
click at [541, 141] on label "Enabled" at bounding box center [538, 133] width 56 height 15
click at [541, 139] on input "Enabled" at bounding box center [526, 133] width 34 height 11
checkbox input "false"
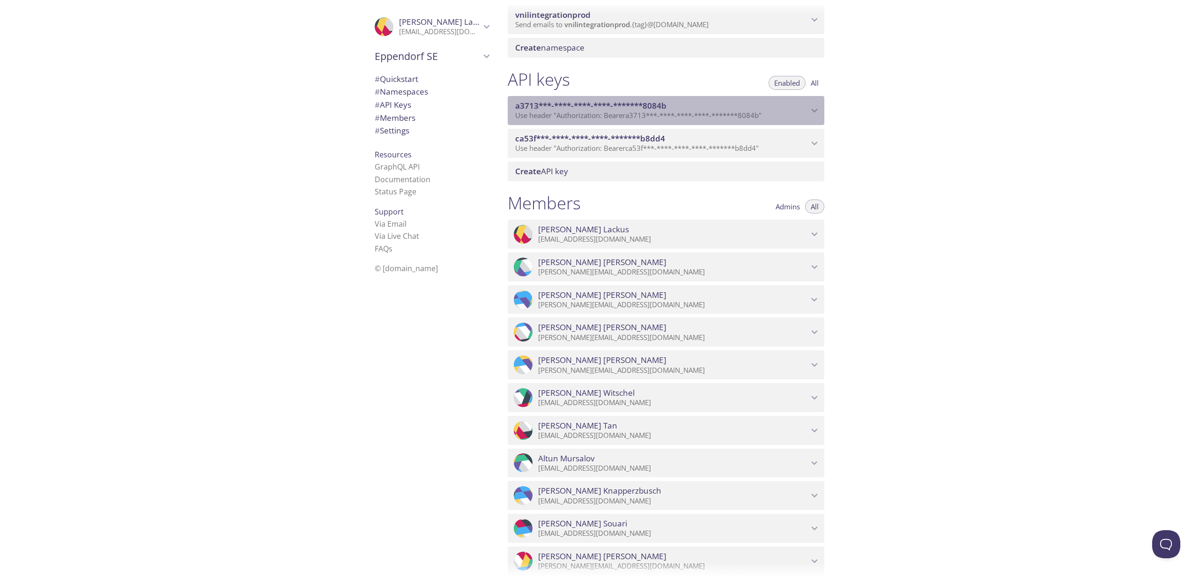
click at [691, 111] on span "a3713***-****-****-****-*******8084b" at bounding box center [661, 106] width 293 height 10
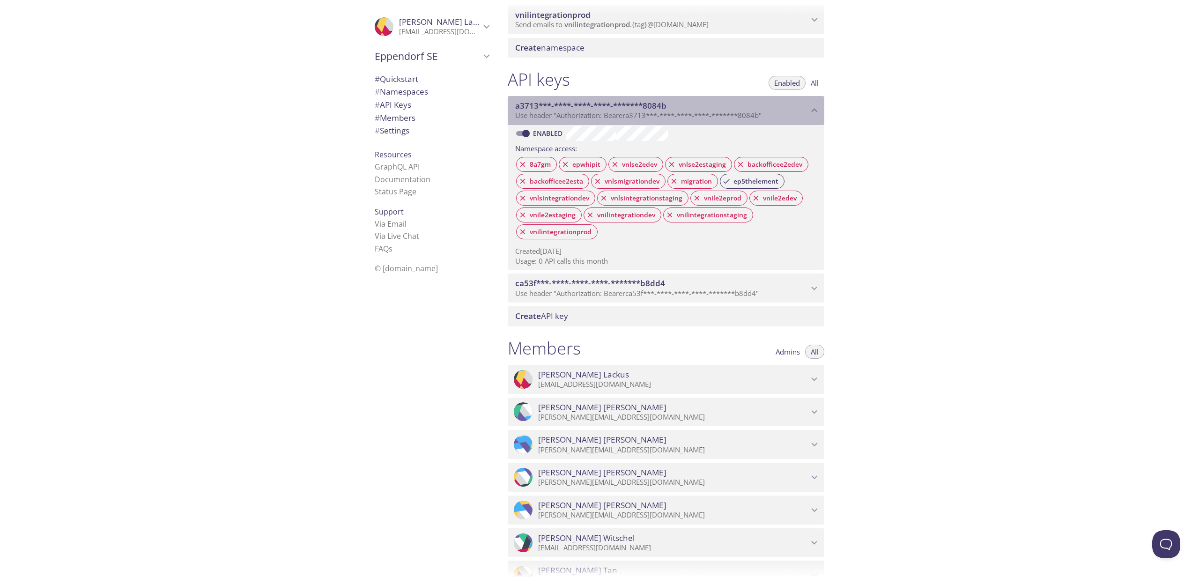
click at [688, 120] on span "Use header "Authorization: Bearer a3713***-****-****-****-*******8084b "" at bounding box center [638, 115] width 246 height 9
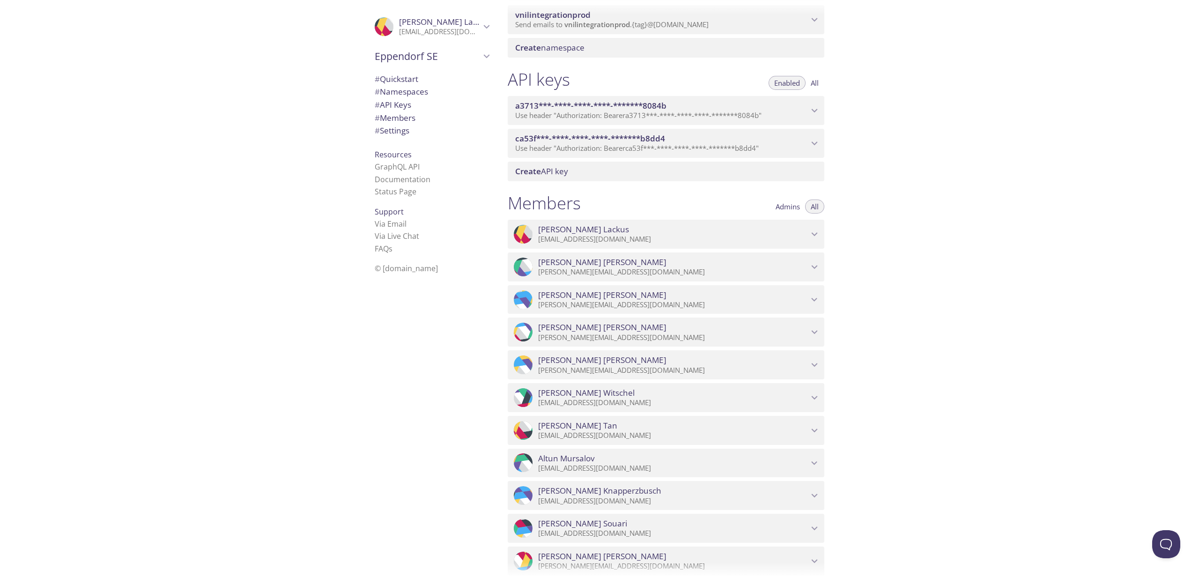
click at [711, 120] on span "Use header "Authorization: Bearer a3713***-****-****-****-*******8084b "" at bounding box center [638, 115] width 246 height 9
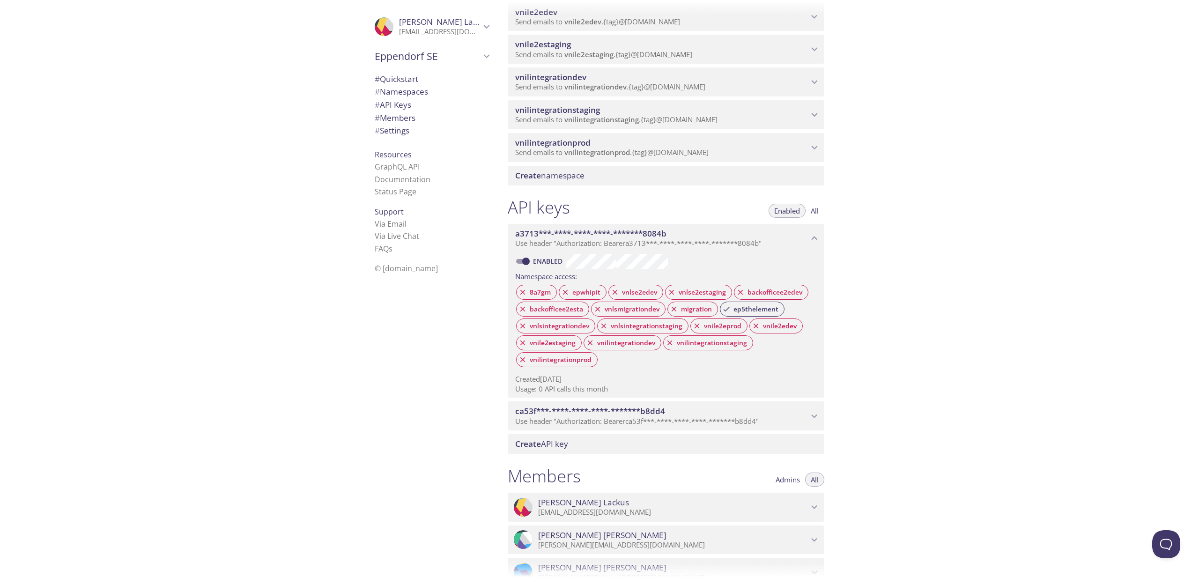
scroll to position [234, 0]
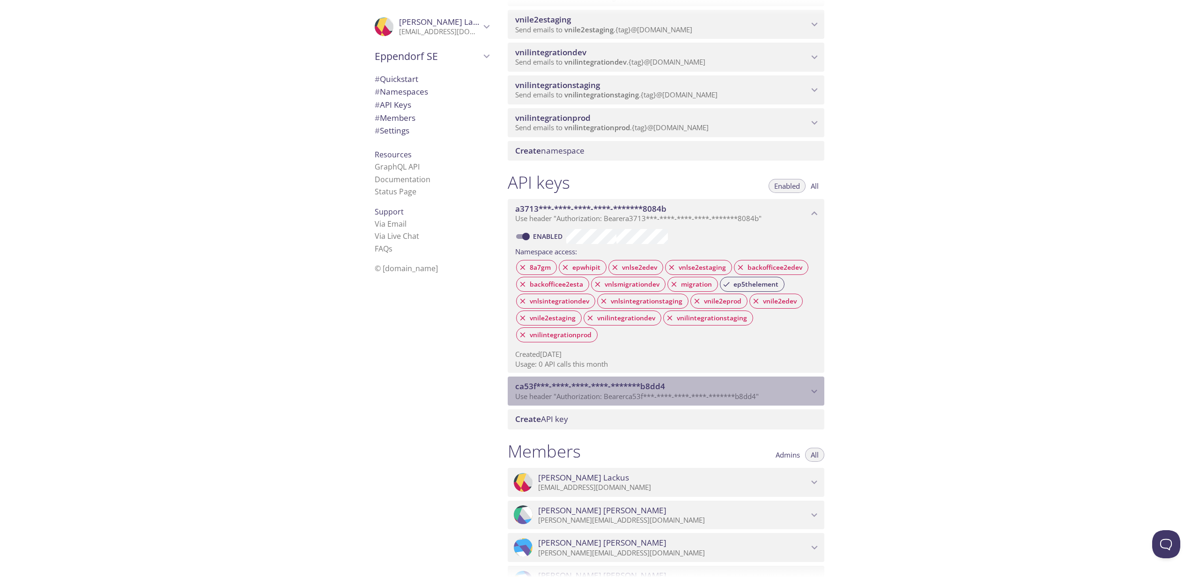
click at [615, 392] on span "ca53f***-****-****-****-*******b8dd4" at bounding box center [590, 386] width 150 height 11
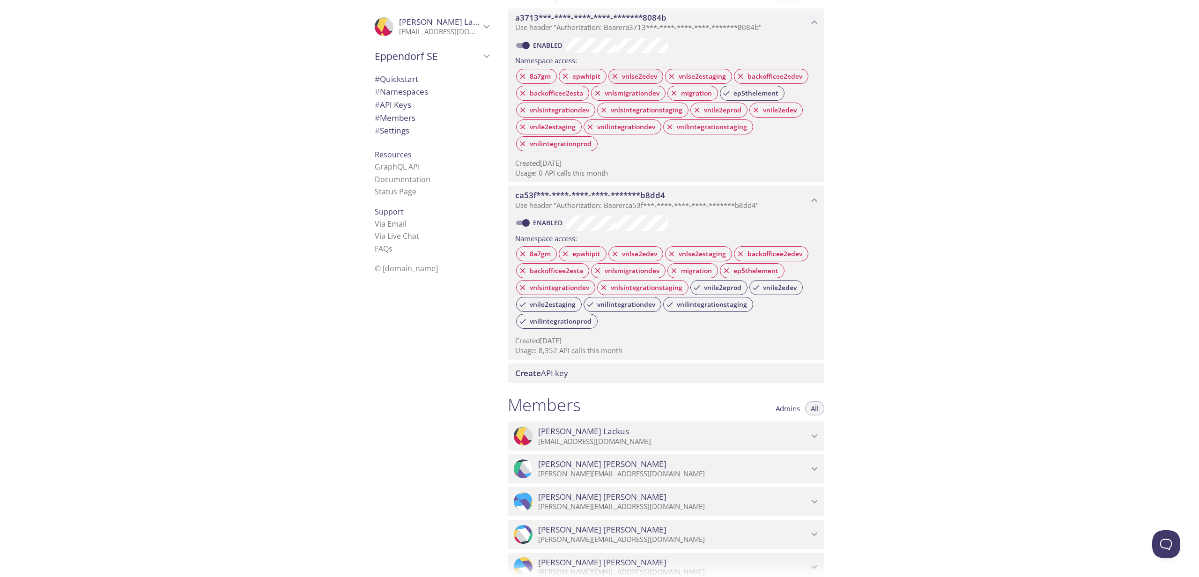
scroll to position [194, 0]
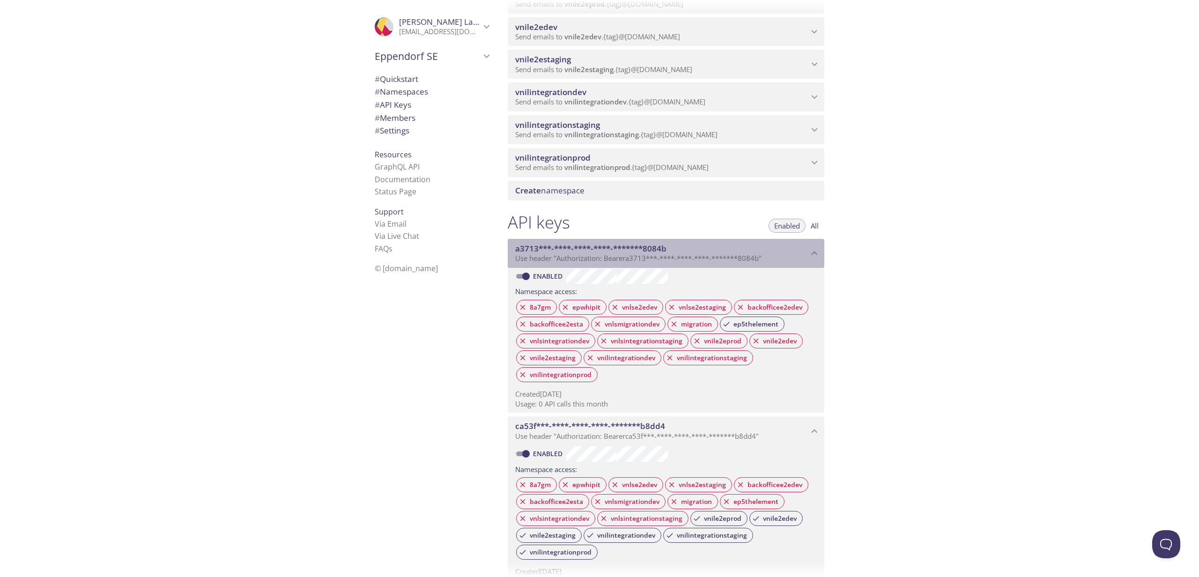
click at [663, 254] on span "a3713***-****-****-****-*******8084b" at bounding box center [590, 248] width 151 height 11
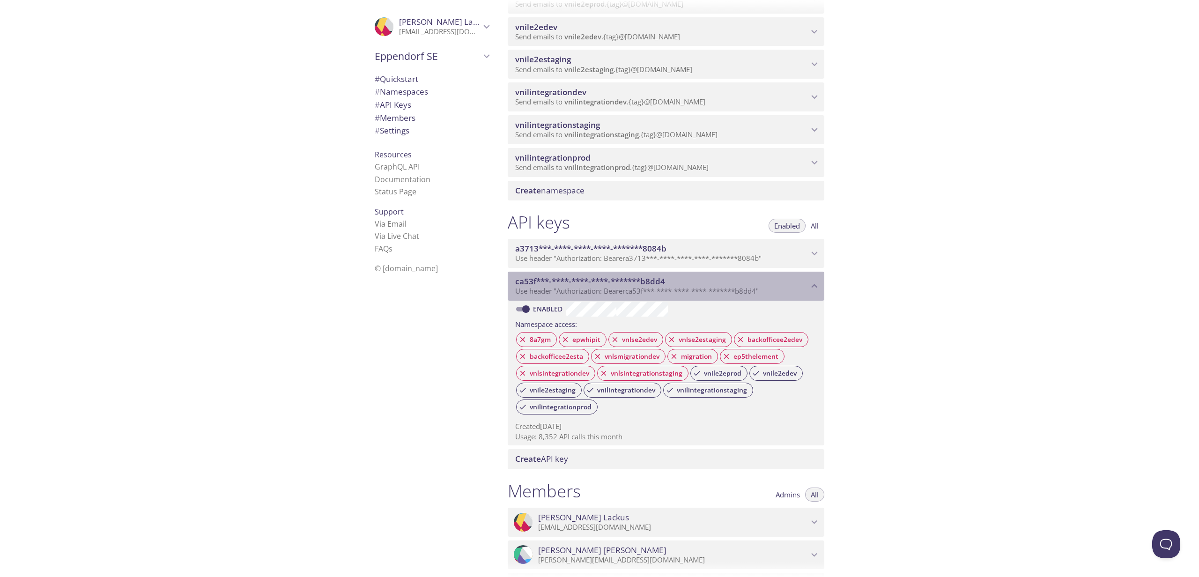
click at [625, 287] on span "ca53f***-****-****-****-*******b8dd4" at bounding box center [590, 281] width 150 height 11
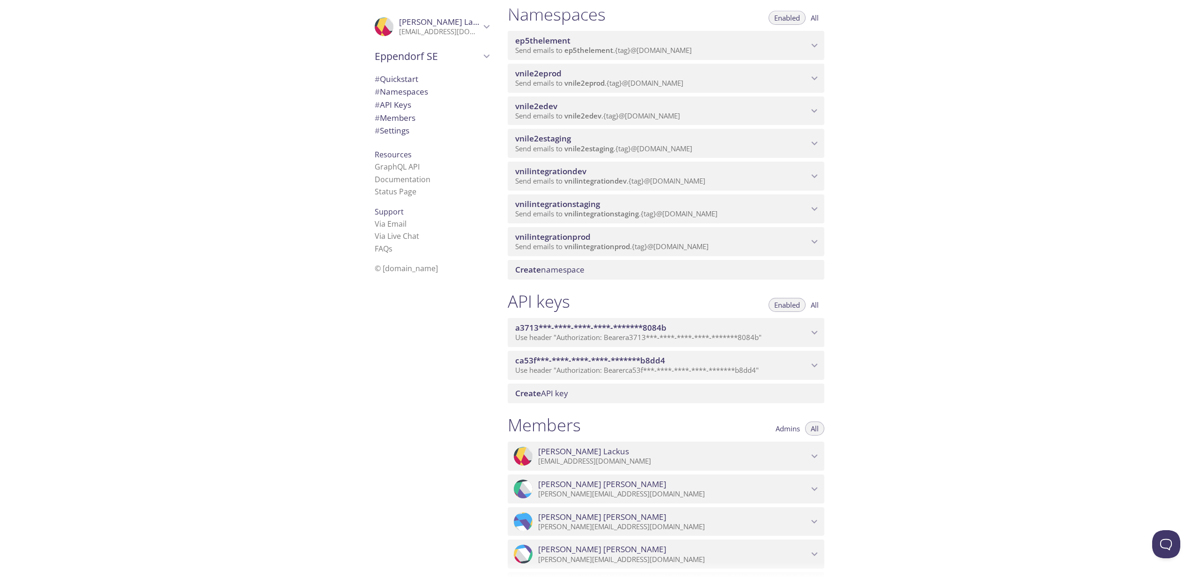
scroll to position [0, 0]
